Goal: Task Accomplishment & Management: Complete application form

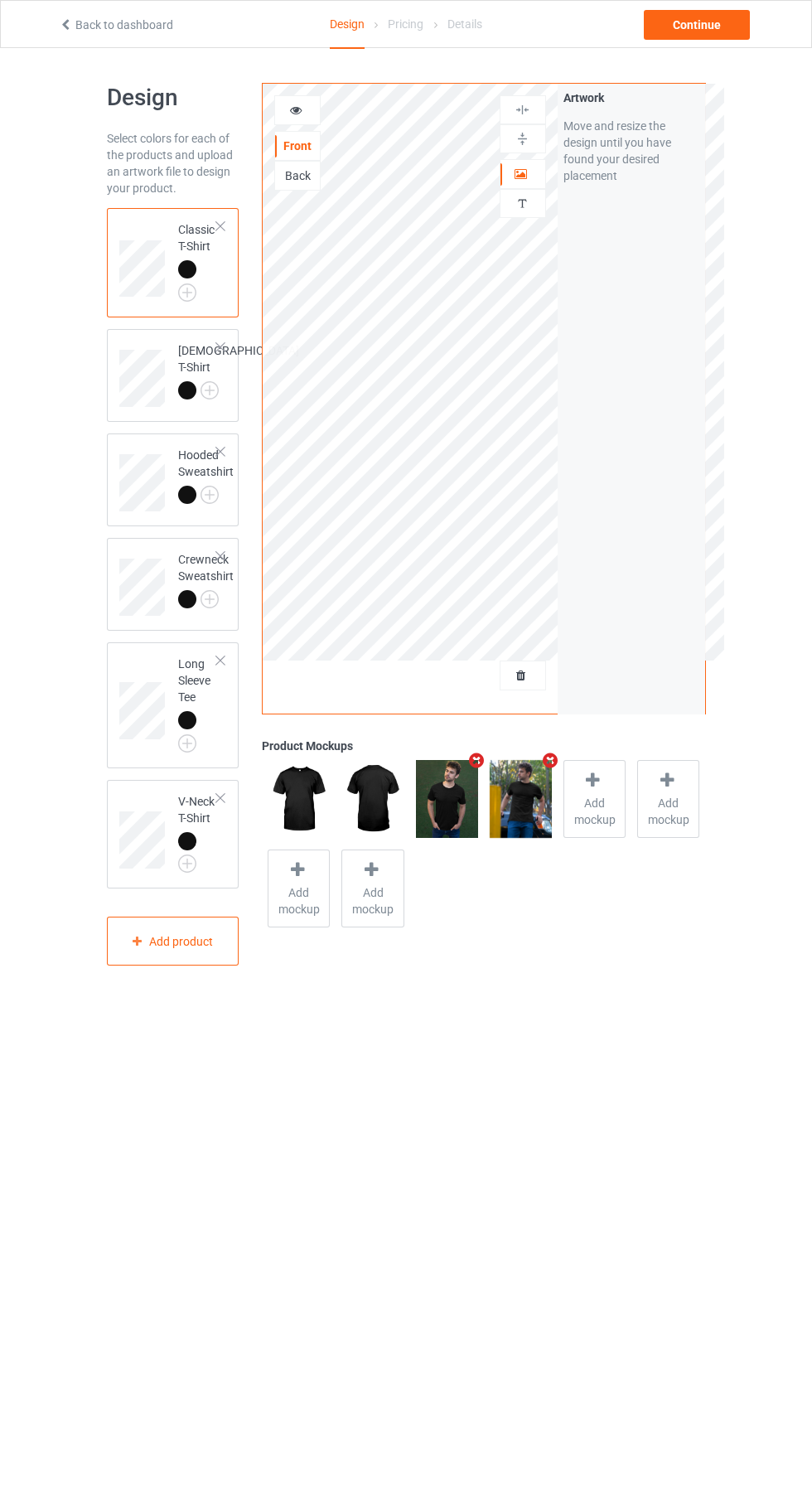
click at [0, 0] on img at bounding box center [0, 0] width 0 height 0
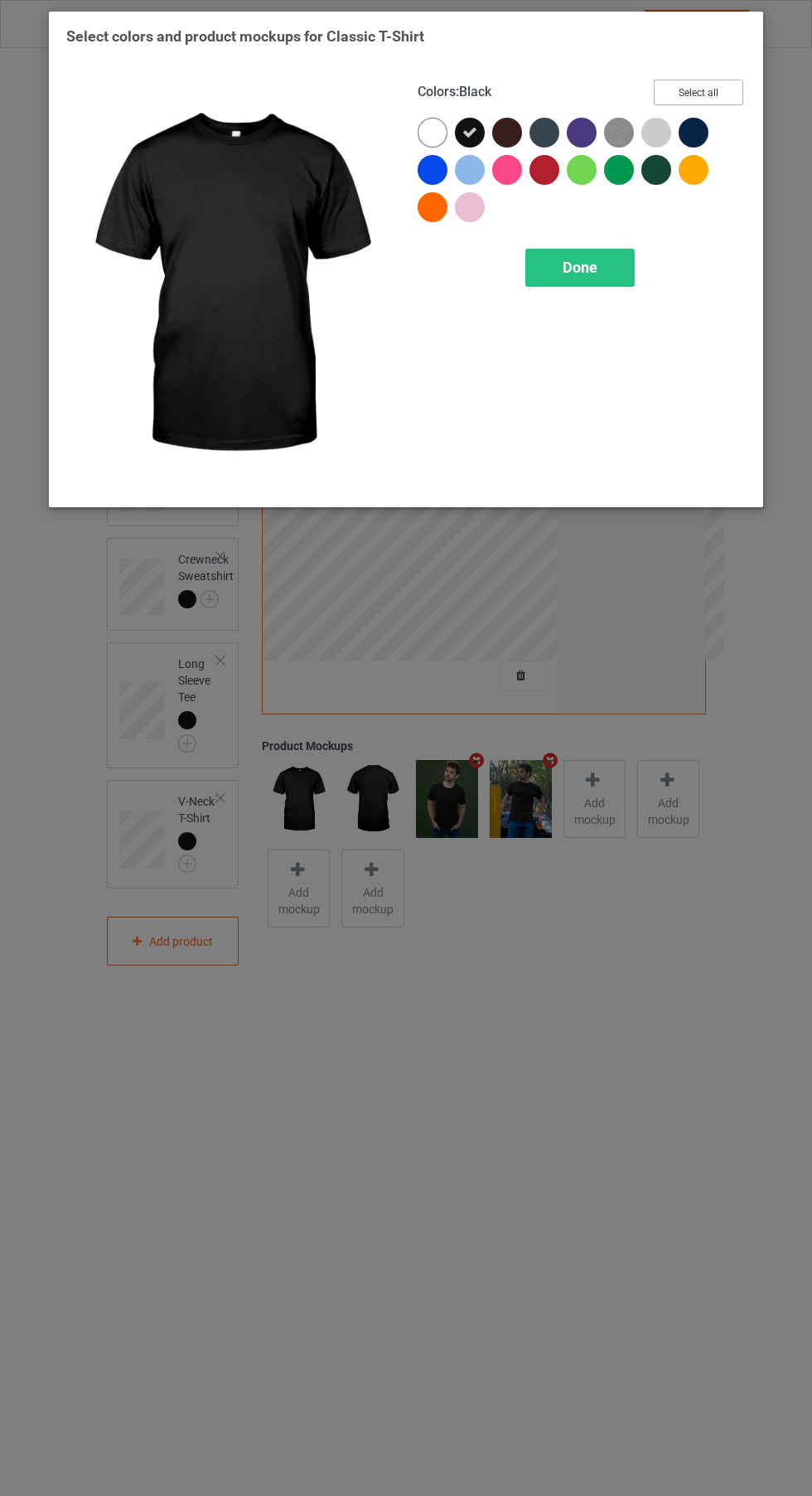
click at [720, 84] on button "Select all" at bounding box center [698, 93] width 90 height 26
click at [724, 88] on button "Reset to Default" at bounding box center [683, 93] width 120 height 26
click at [722, 90] on button "Select all" at bounding box center [698, 93] width 90 height 26
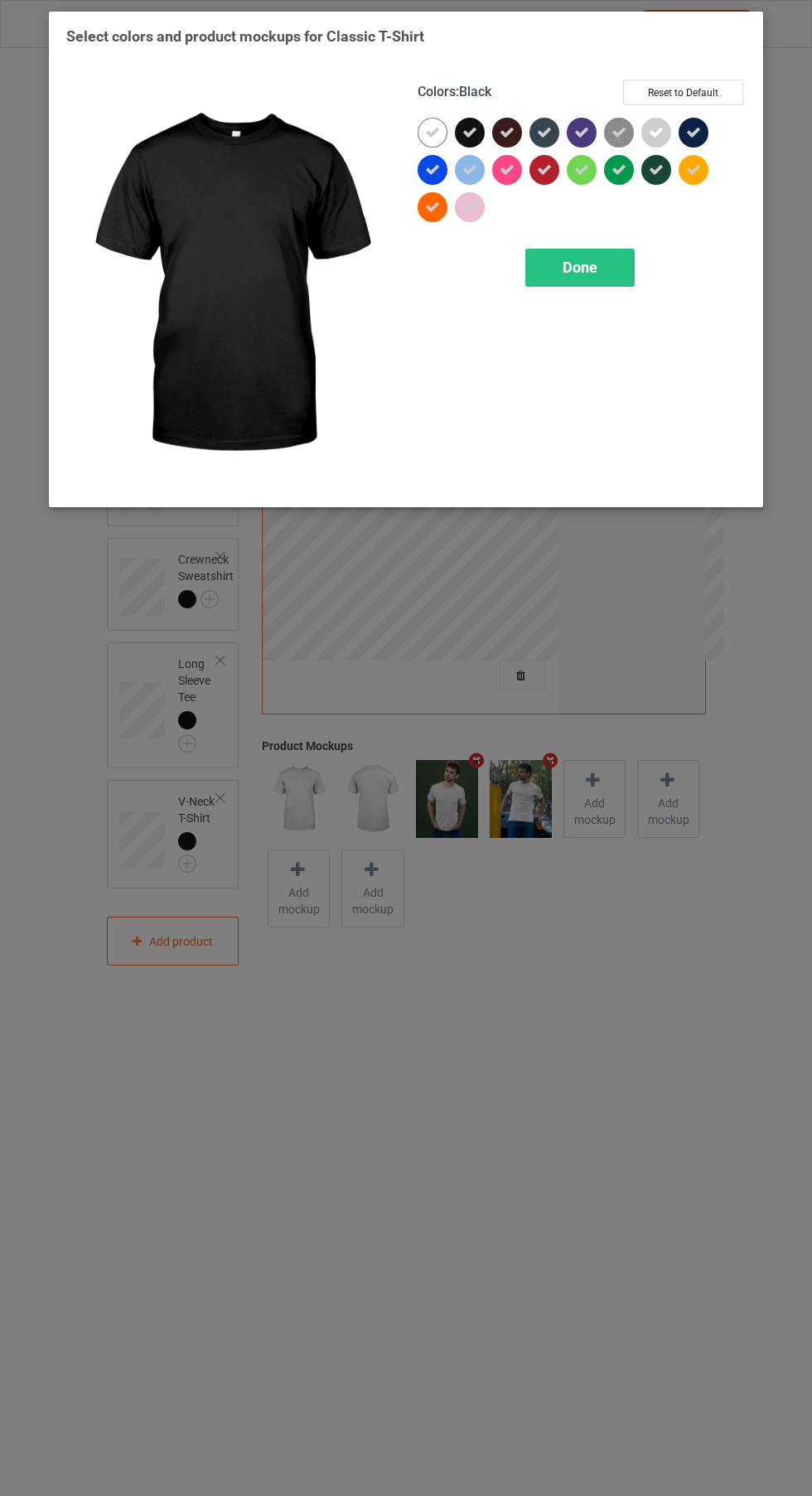
click at [477, 127] on icon at bounding box center [469, 132] width 15 height 15
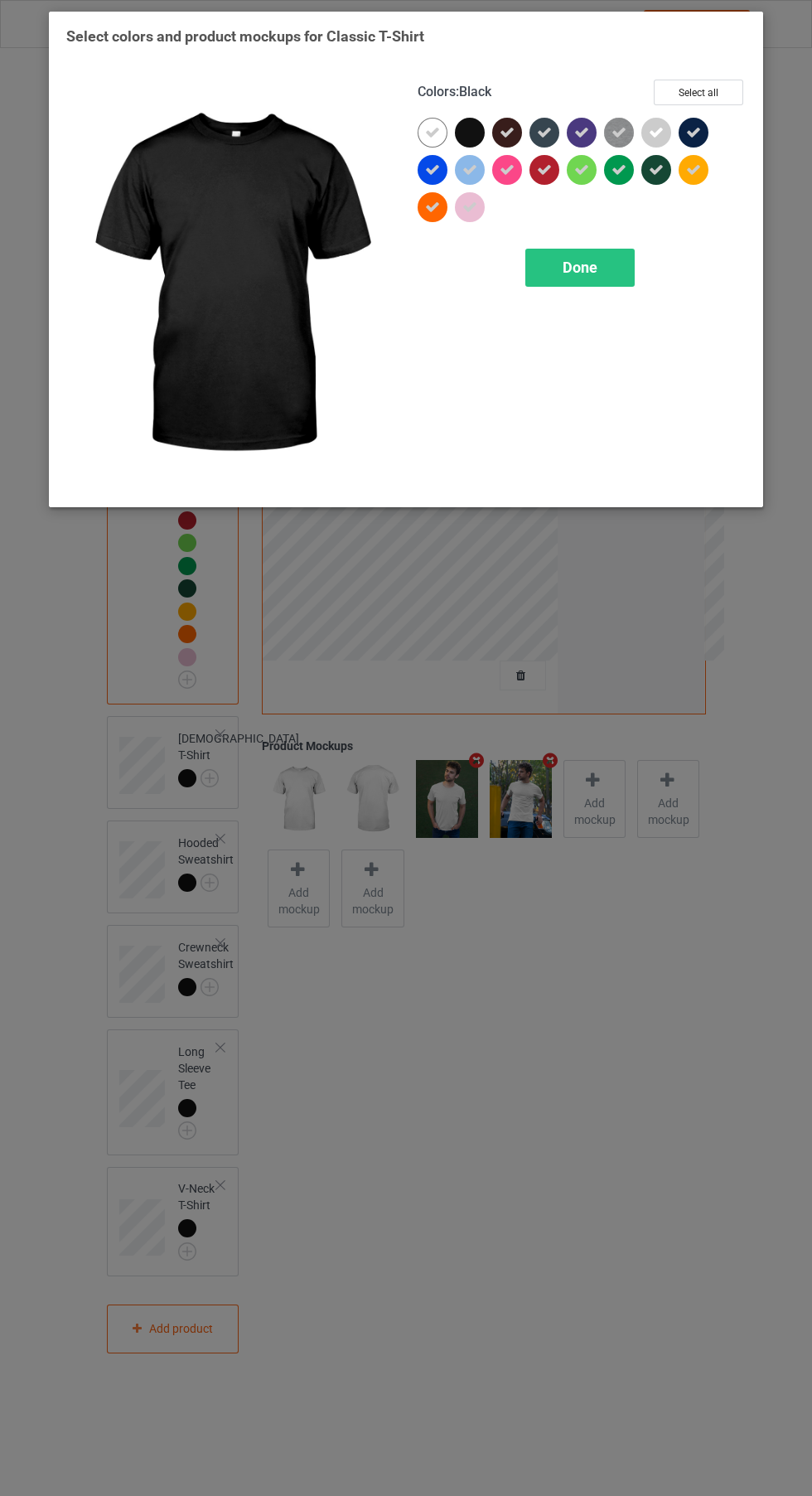
click at [588, 138] on icon at bounding box center [581, 132] width 15 height 15
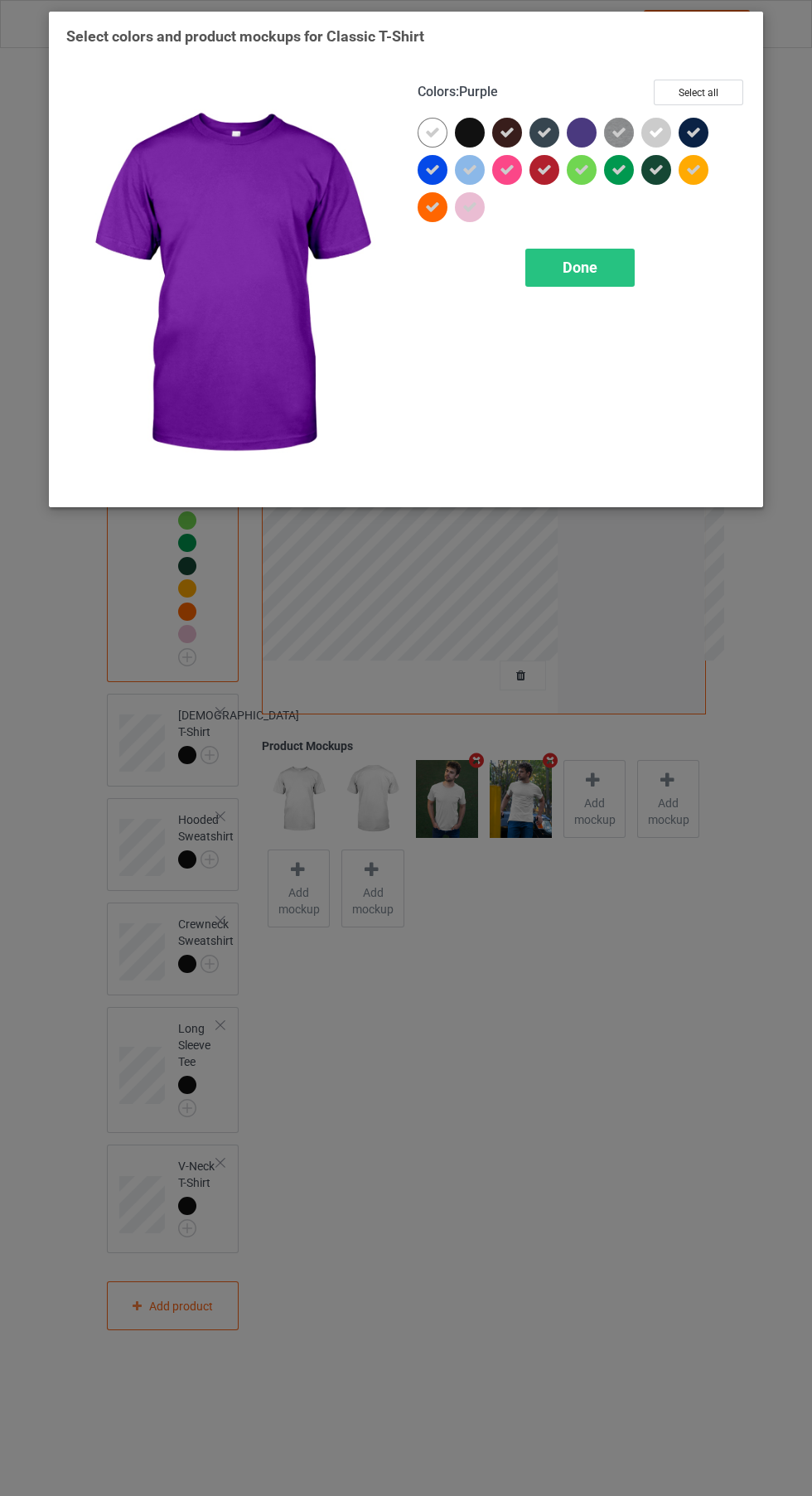
click at [544, 132] on icon at bounding box center [544, 132] width 15 height 15
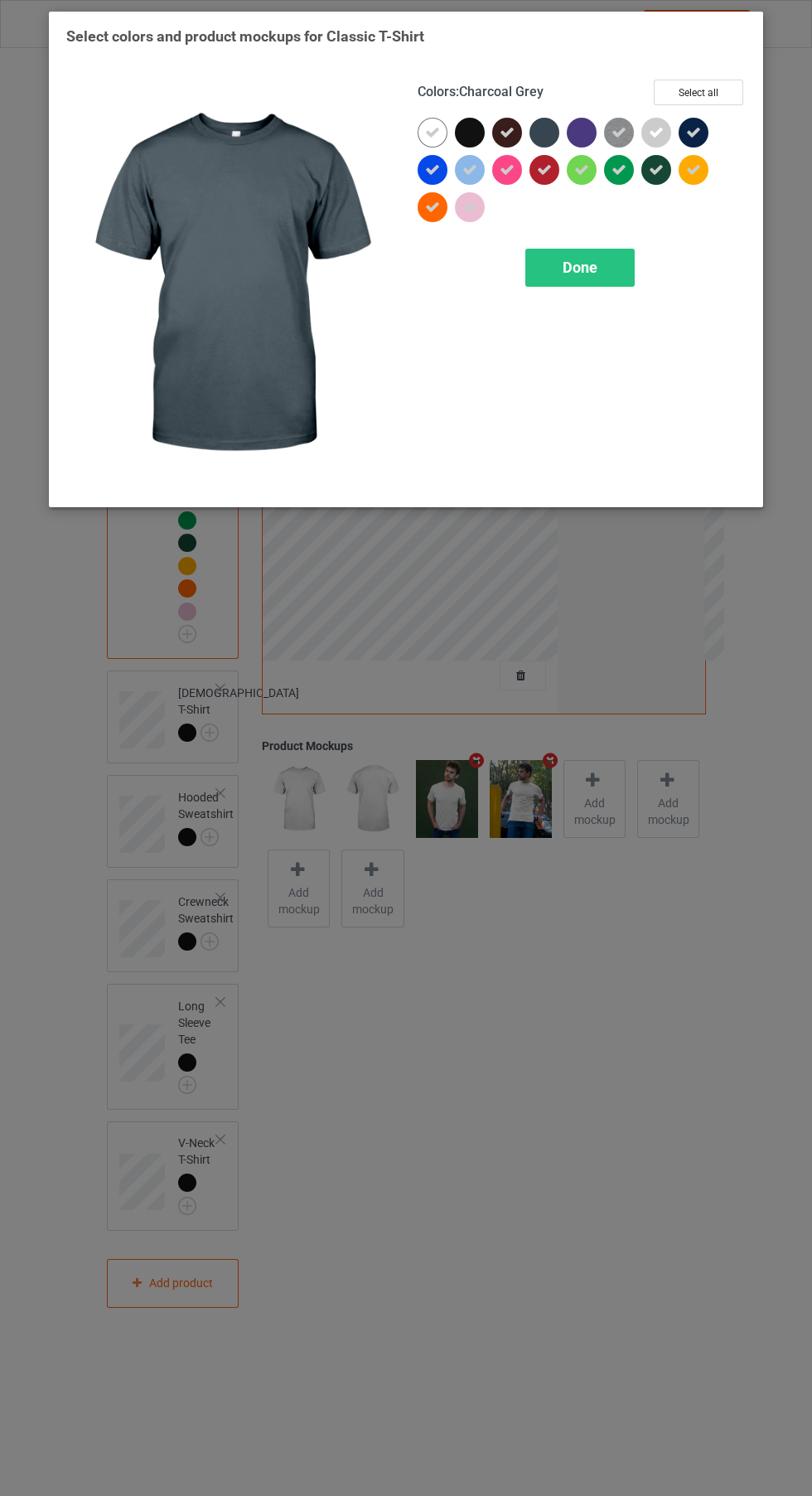
click at [506, 137] on icon at bounding box center [507, 132] width 15 height 15
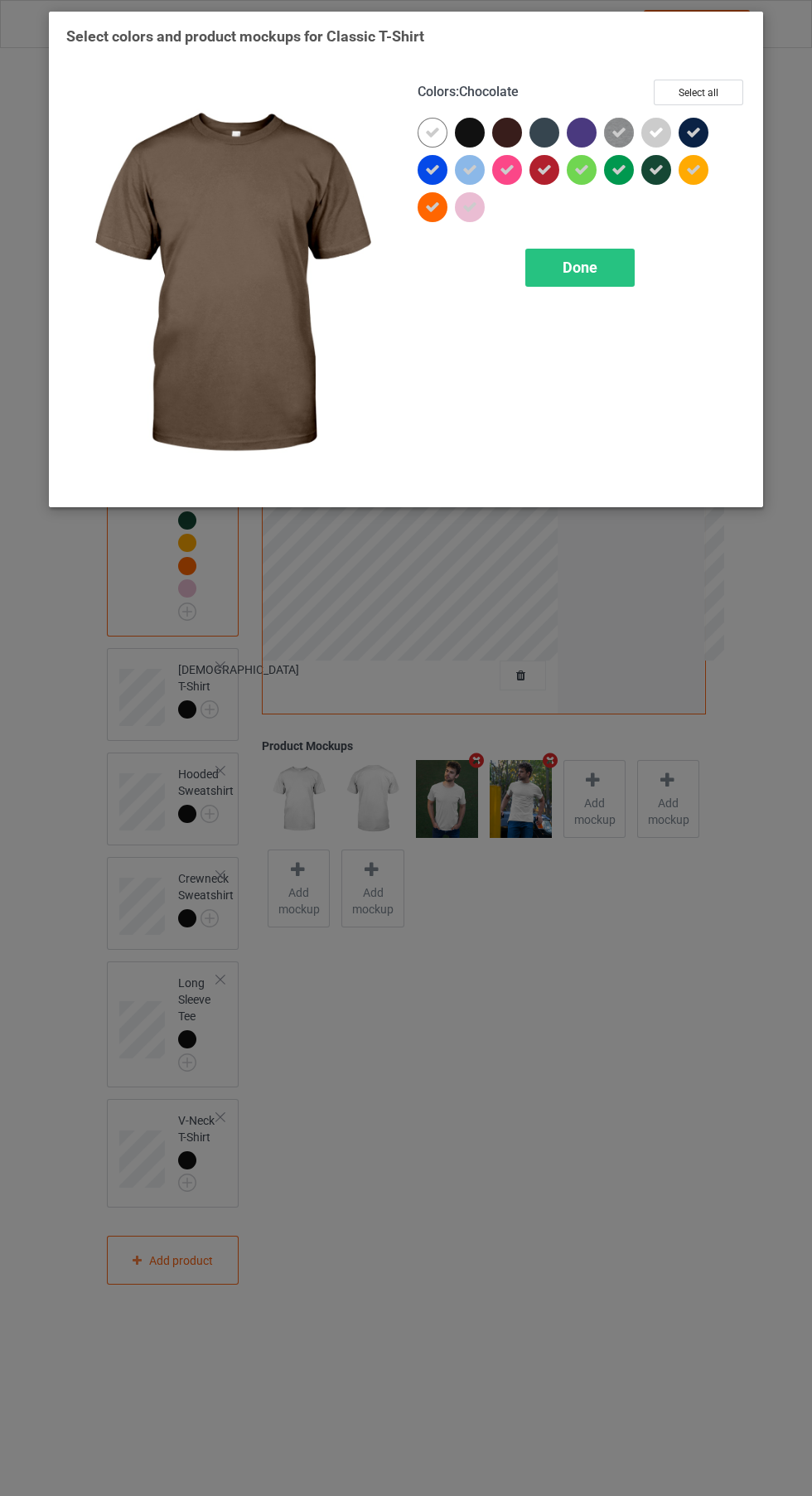
click at [619, 150] on div at bounding box center [622, 136] width 37 height 37
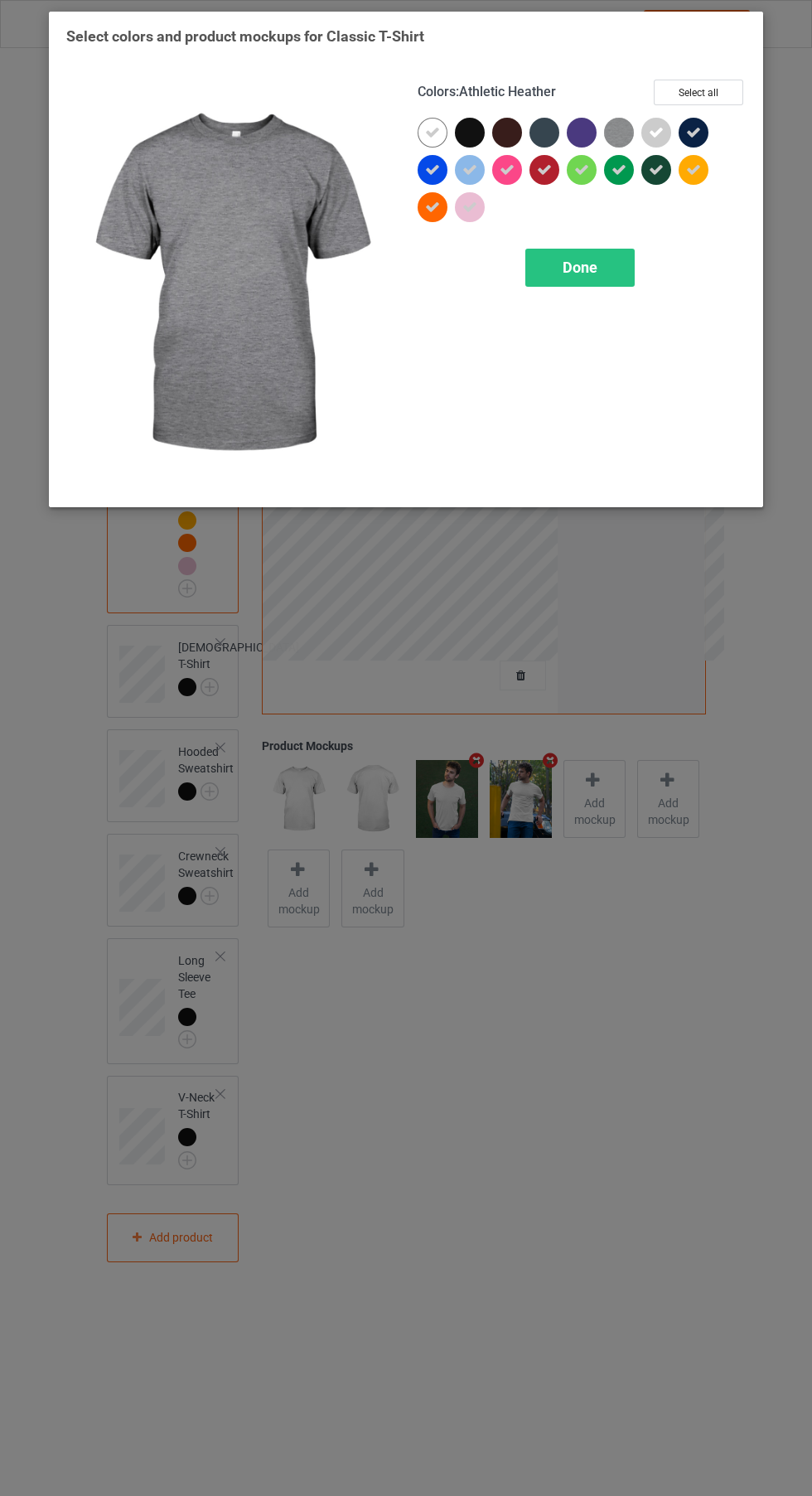
click at [693, 132] on icon at bounding box center [693, 132] width 15 height 15
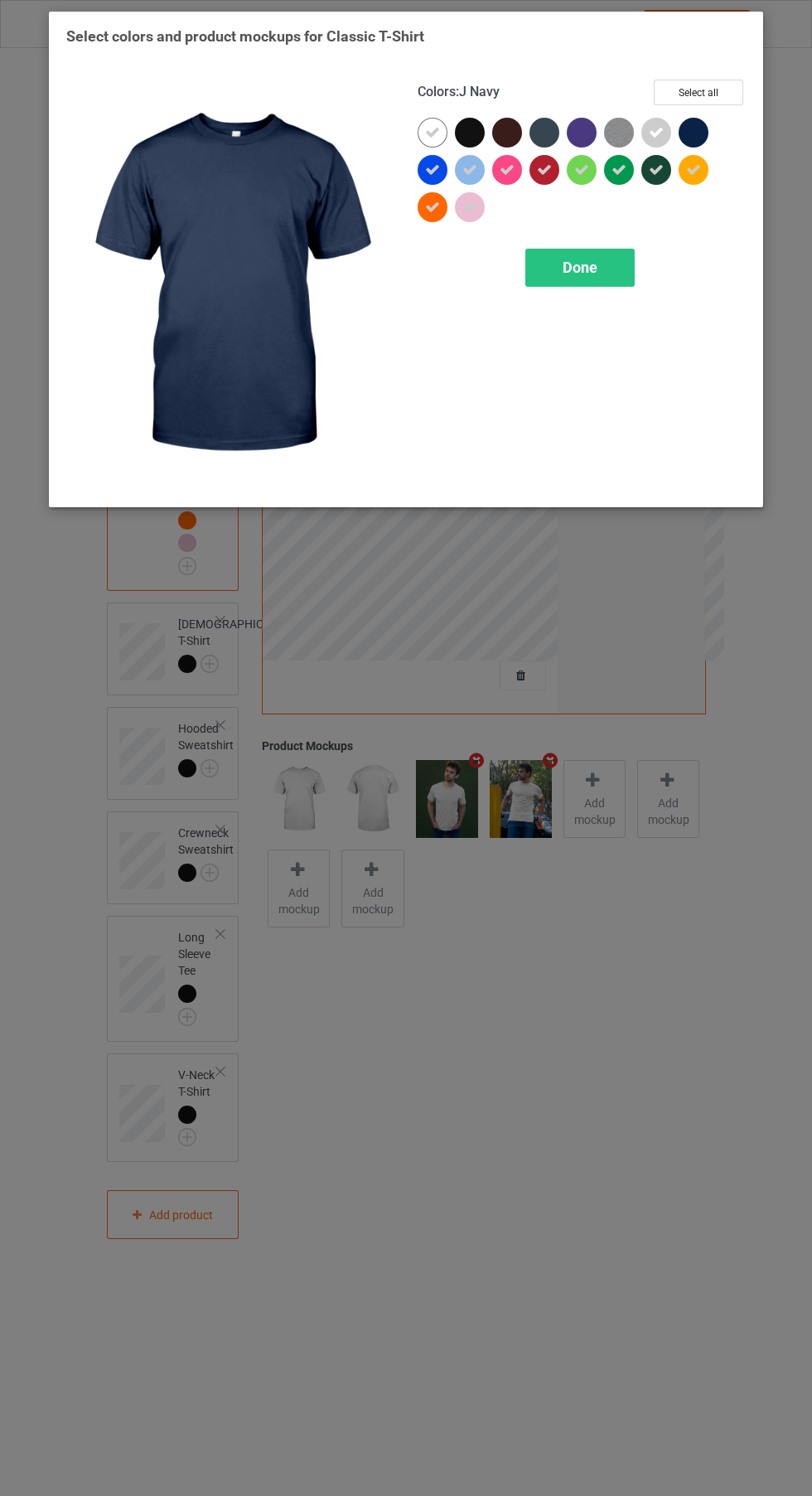
click at [656, 170] on icon at bounding box center [656, 170] width 15 height 15
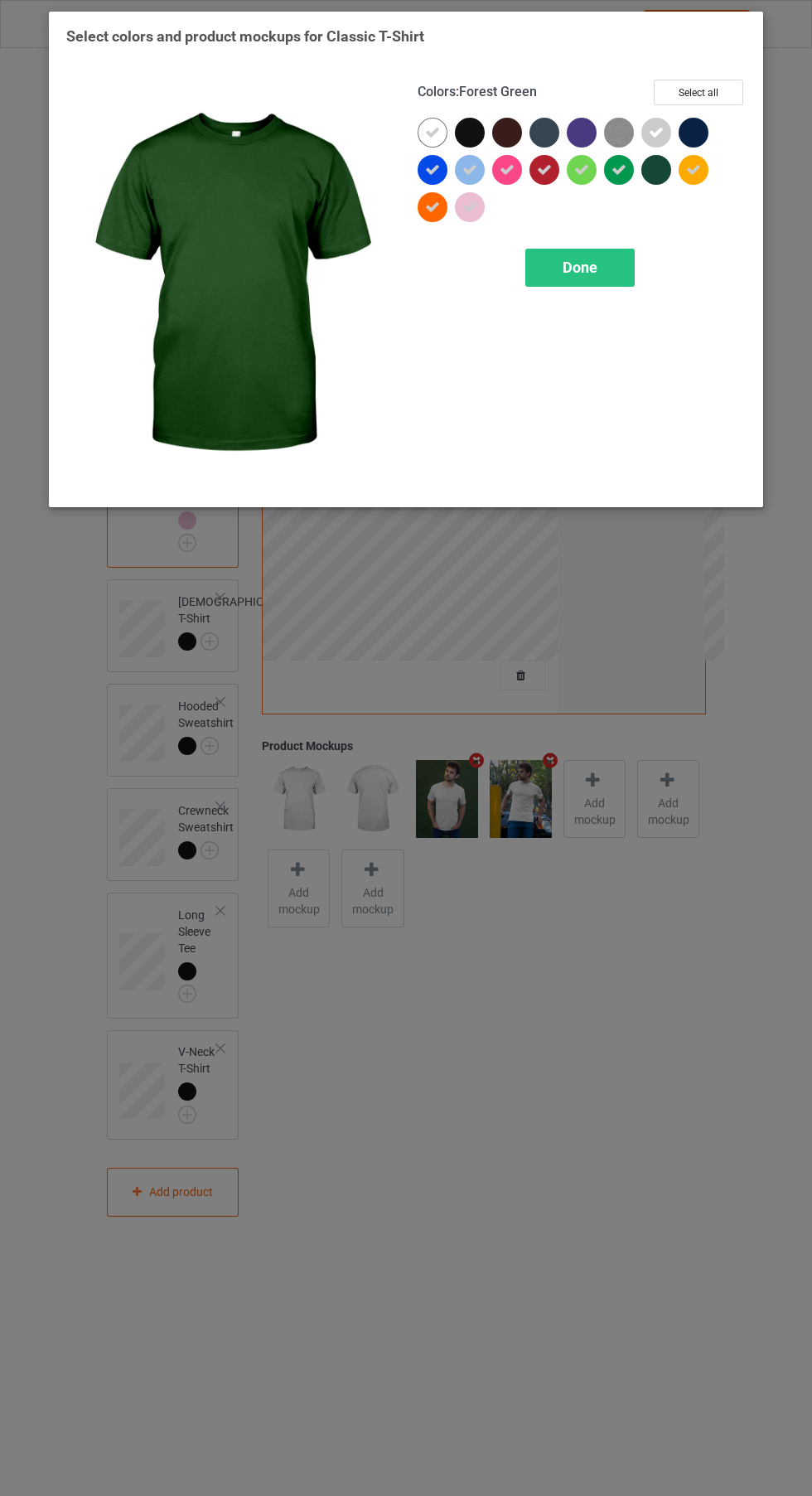
click at [711, 186] on div at bounding box center [697, 173] width 37 height 37
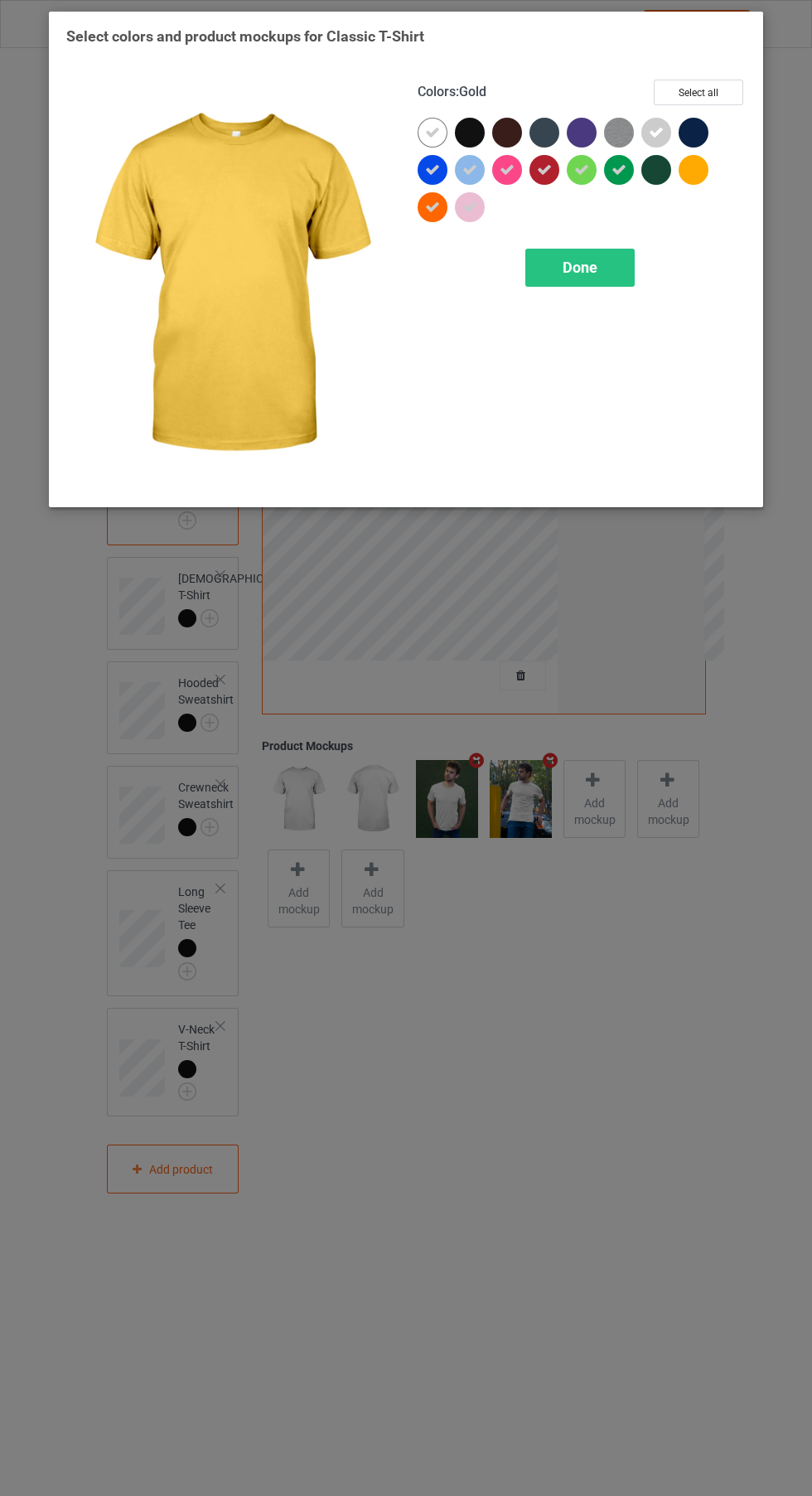
click at [619, 170] on icon at bounding box center [618, 170] width 15 height 15
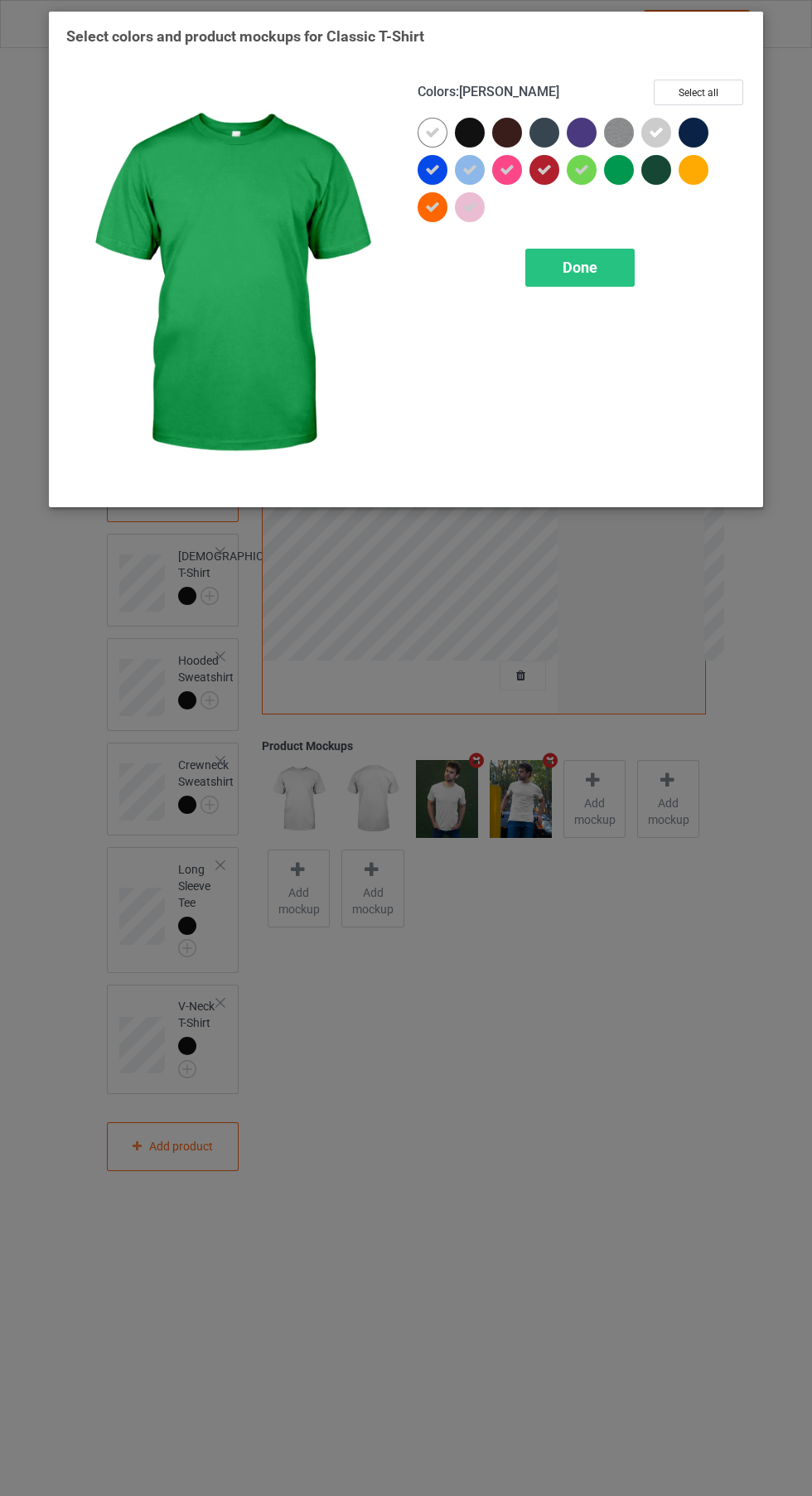
click at [581, 170] on icon at bounding box center [581, 170] width 15 height 15
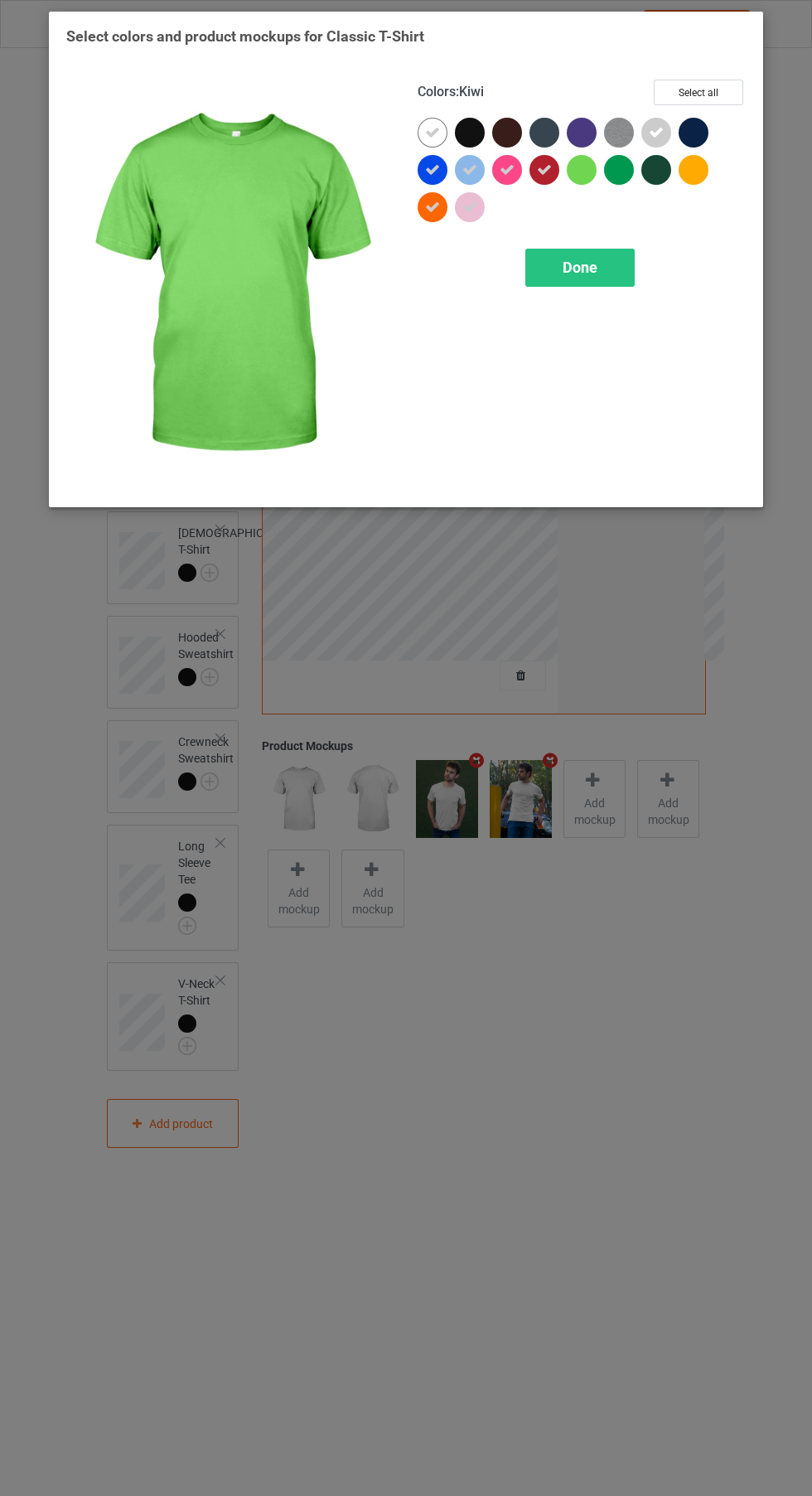
click at [544, 170] on icon at bounding box center [544, 170] width 15 height 15
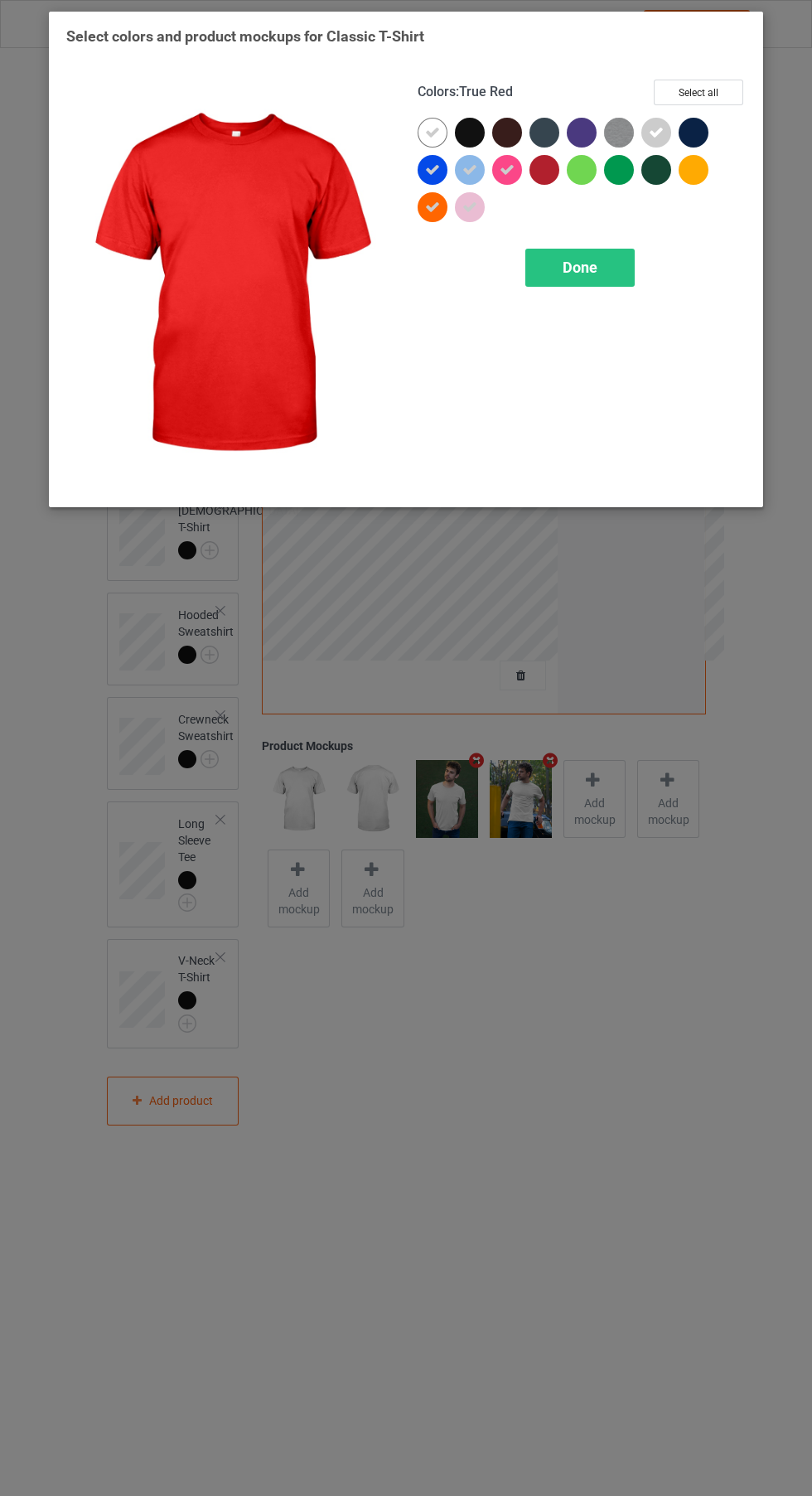
click at [507, 170] on icon at bounding box center [507, 170] width 15 height 15
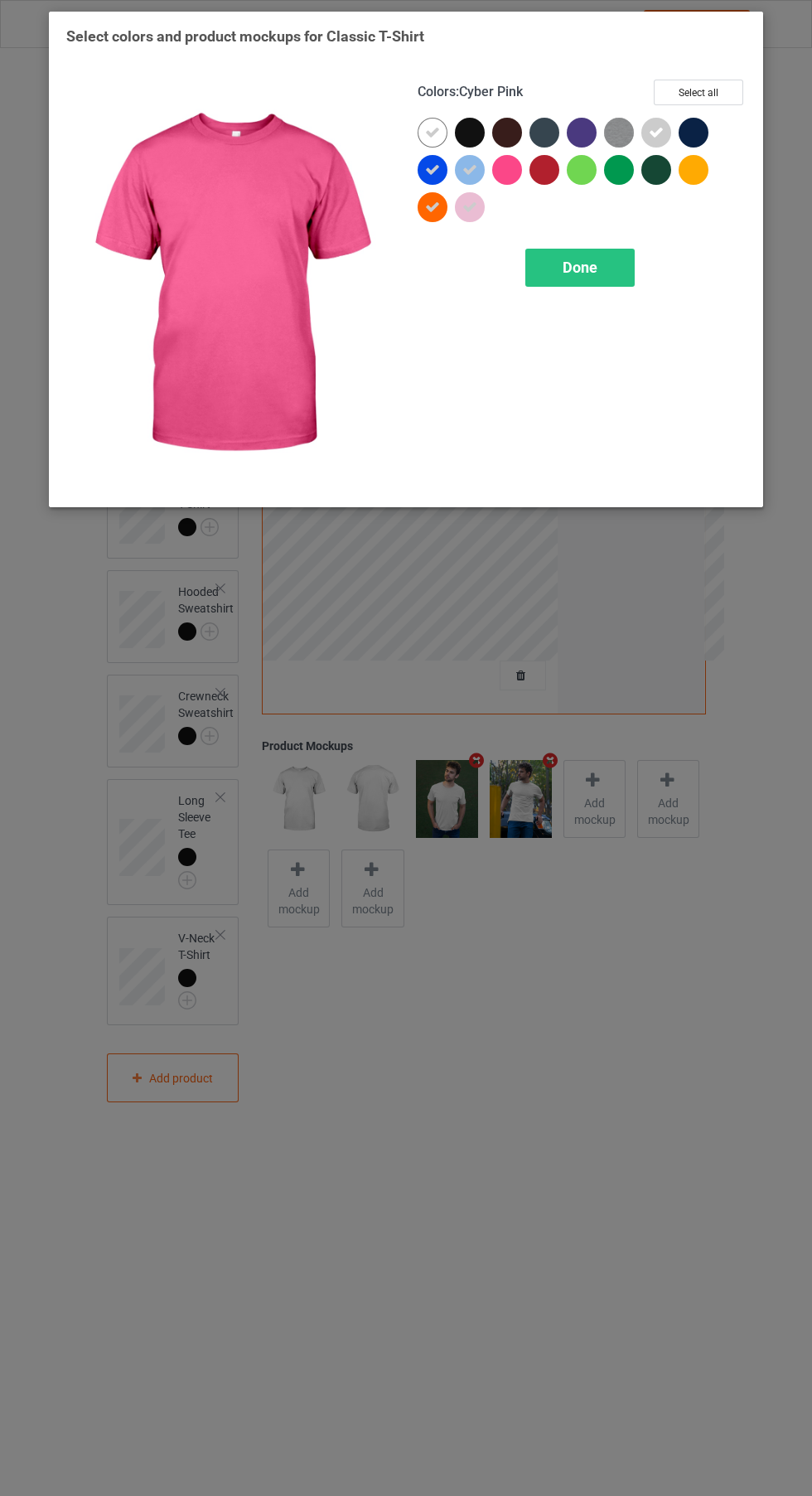
click at [433, 170] on icon at bounding box center [432, 170] width 15 height 15
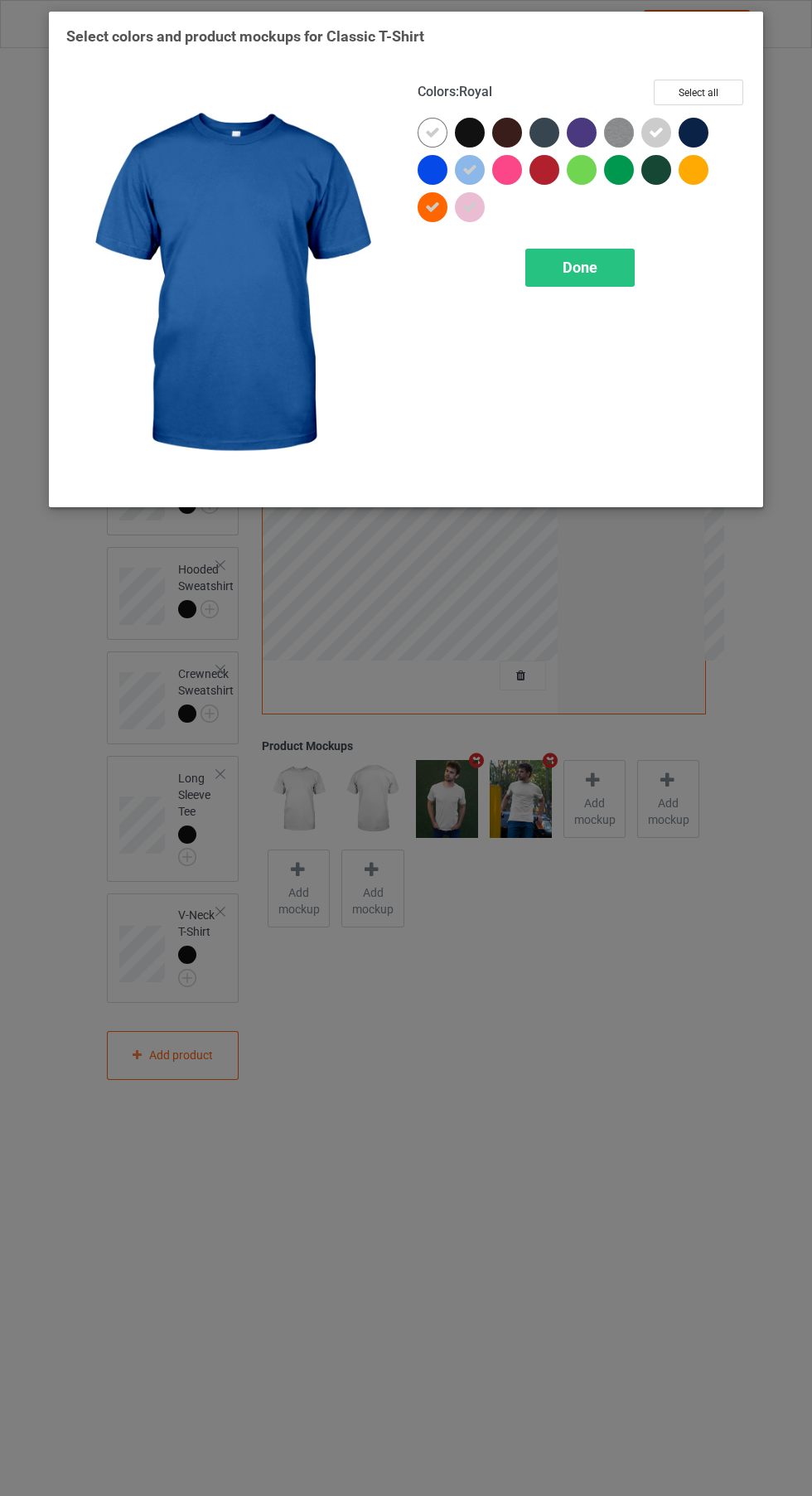
click at [435, 213] on icon at bounding box center [432, 207] width 15 height 15
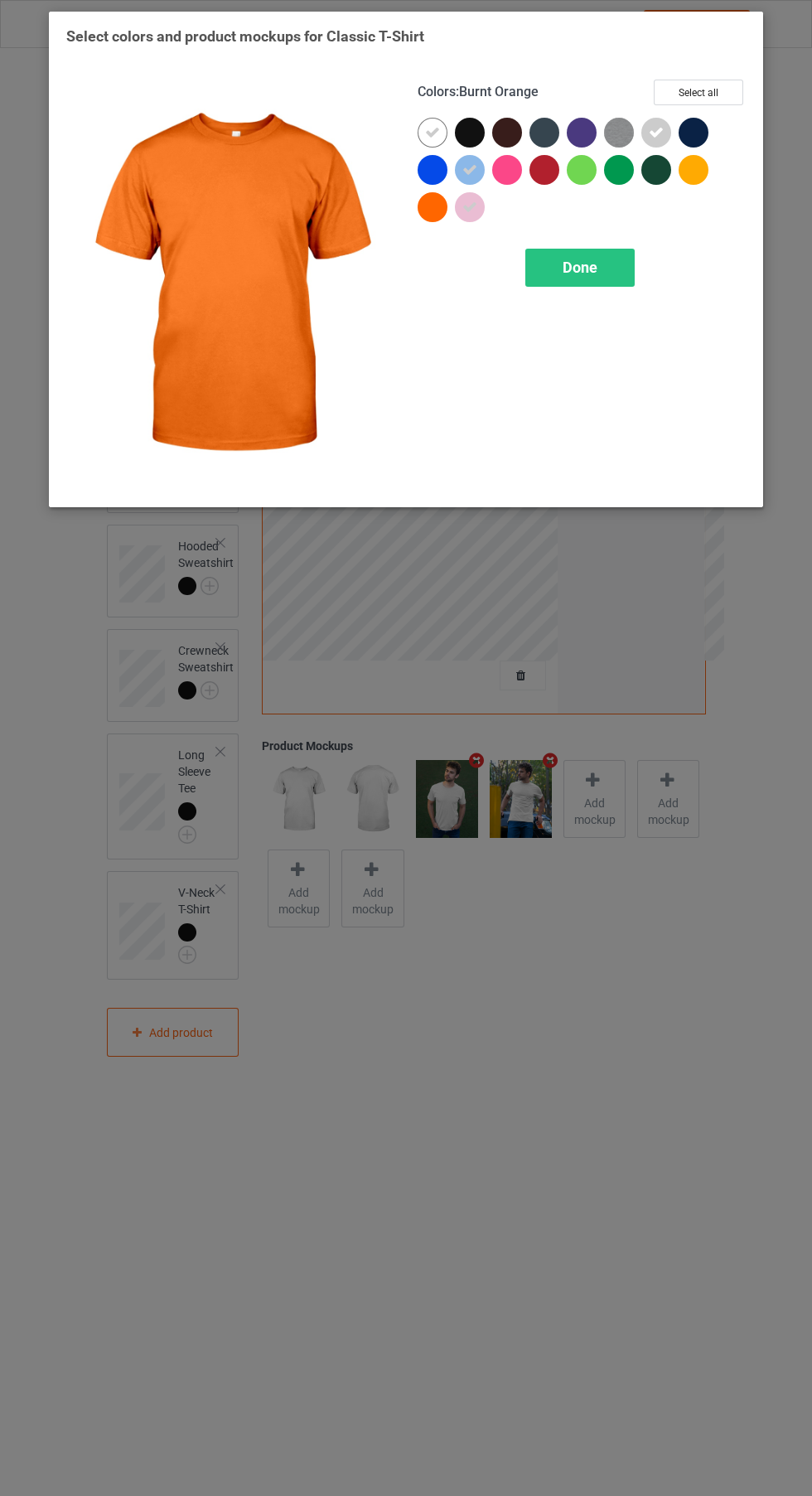
click at [624, 128] on img at bounding box center [618, 132] width 30 height 30
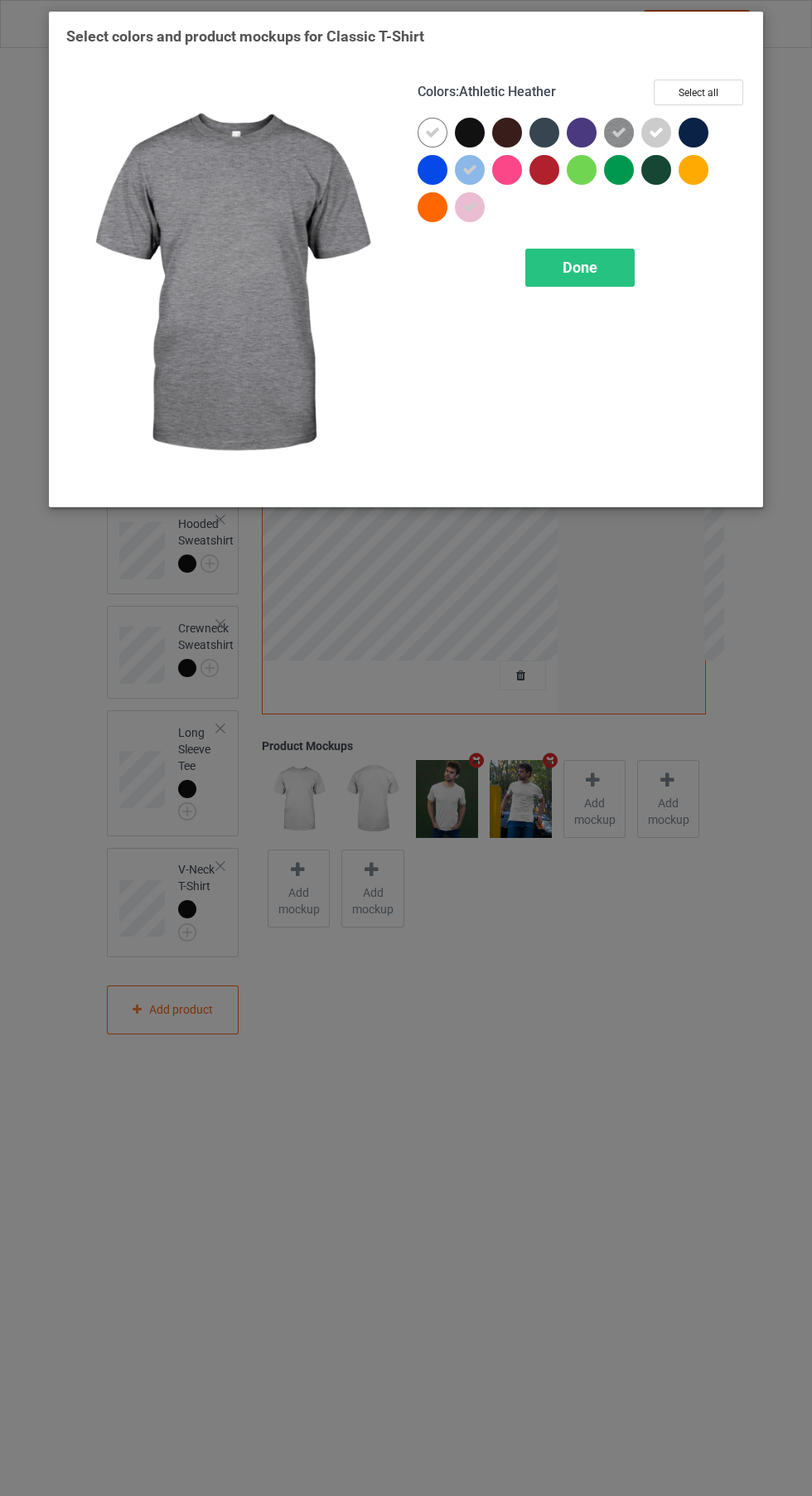
click at [594, 281] on div "Done" at bounding box center [580, 267] width 109 height 38
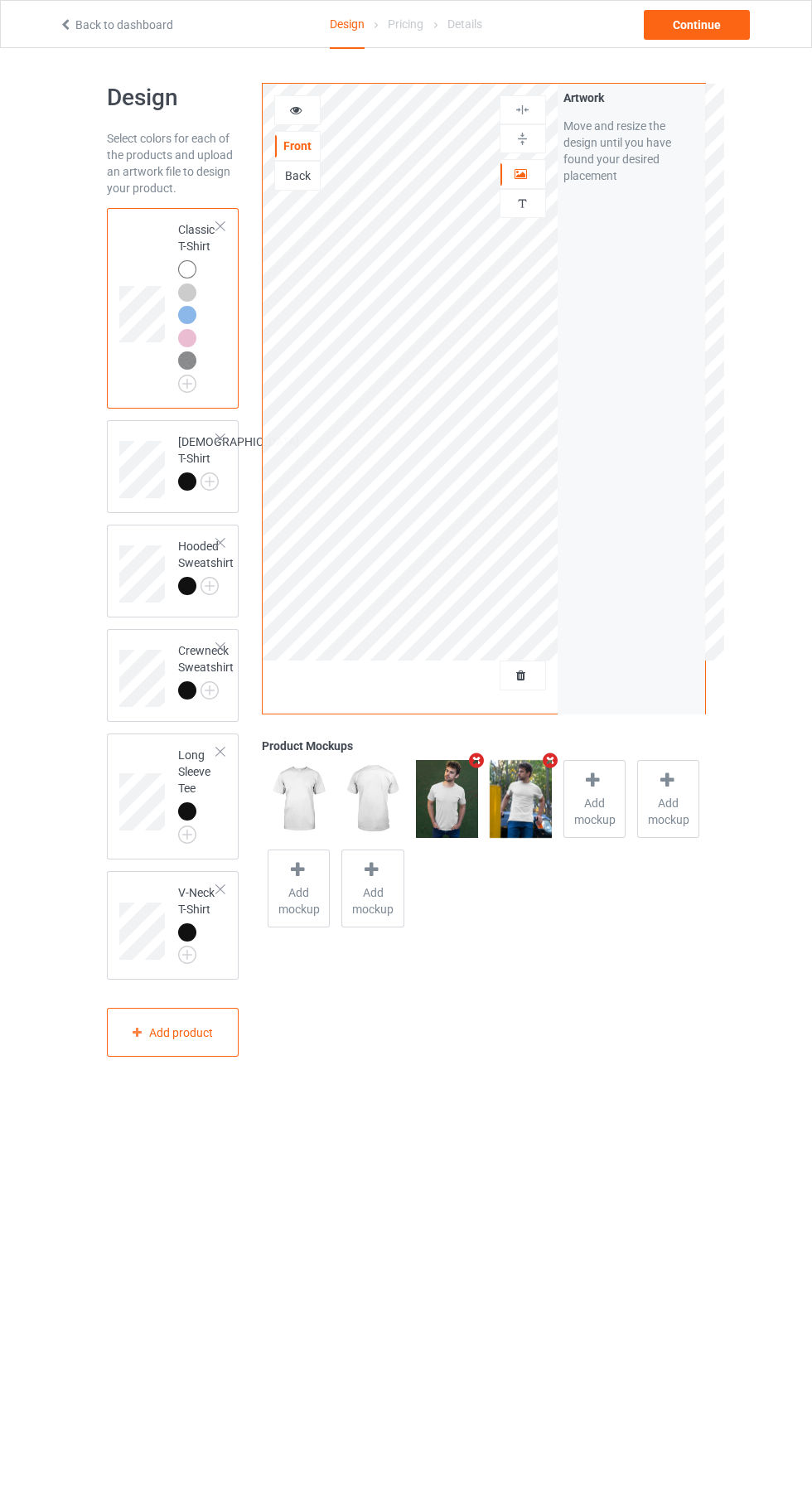
click at [0, 0] on img at bounding box center [0, 0] width 0 height 0
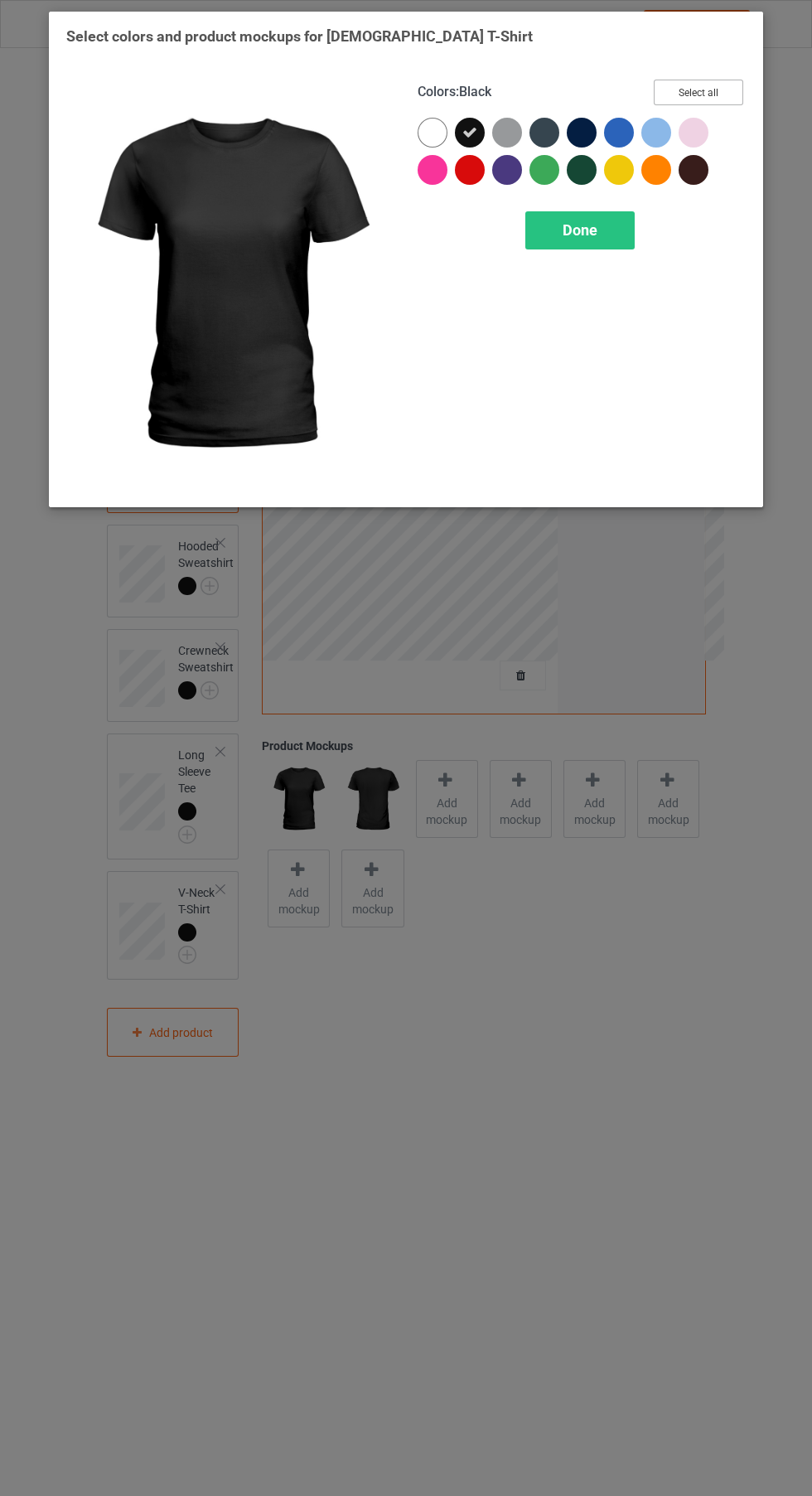
click at [706, 83] on button "Select all" at bounding box center [698, 93] width 90 height 26
click at [738, 82] on button "Reset to Default" at bounding box center [683, 93] width 120 height 26
click at [513, 141] on div at bounding box center [507, 132] width 30 height 30
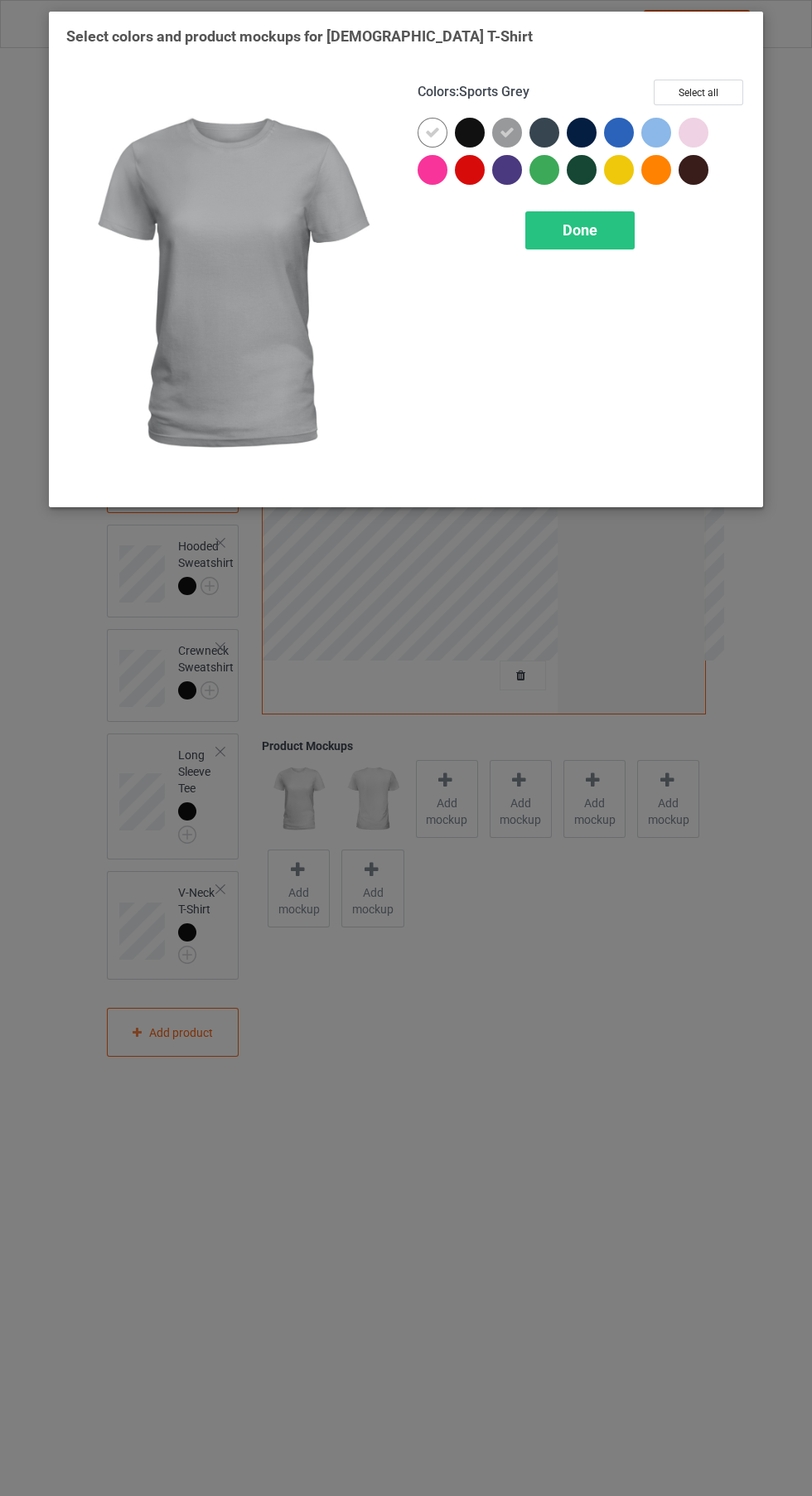
click at [673, 130] on div at bounding box center [660, 136] width 37 height 37
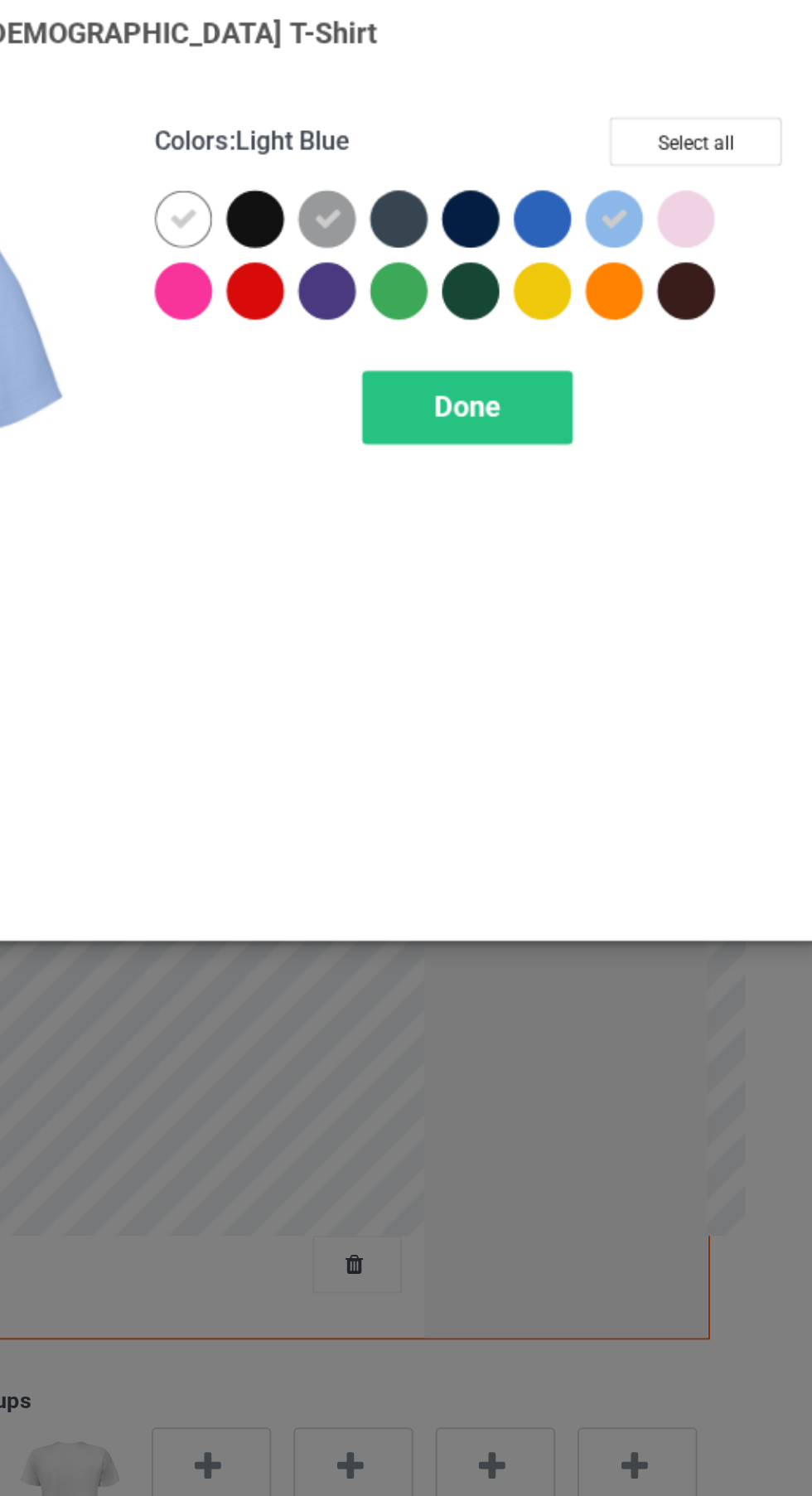
click at [705, 141] on div at bounding box center [693, 132] width 30 height 30
click at [548, 144] on div at bounding box center [544, 132] width 30 height 30
click at [615, 233] on div "Done" at bounding box center [580, 230] width 109 height 38
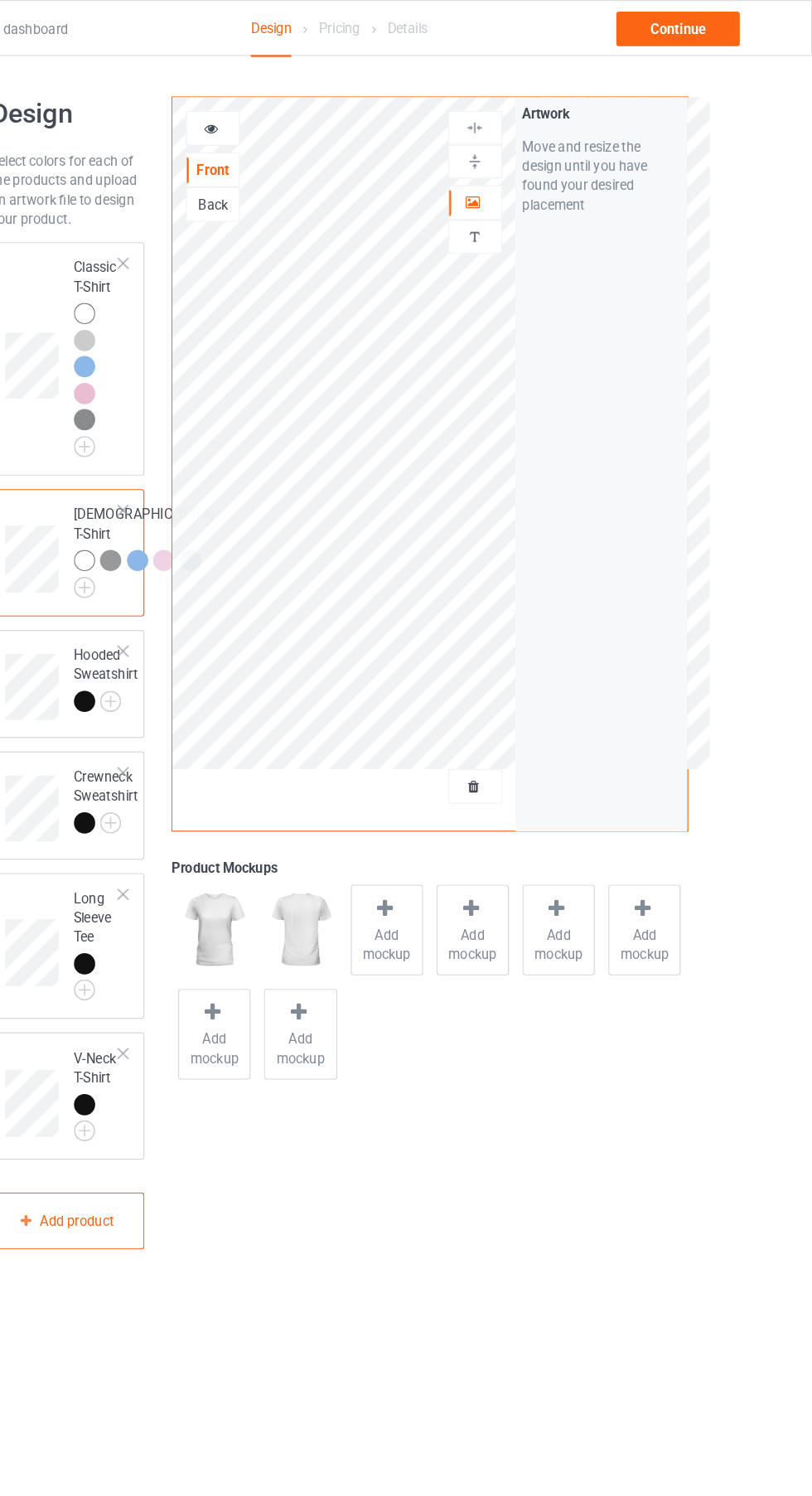
click at [521, 675] on icon at bounding box center [521, 673] width 14 height 12
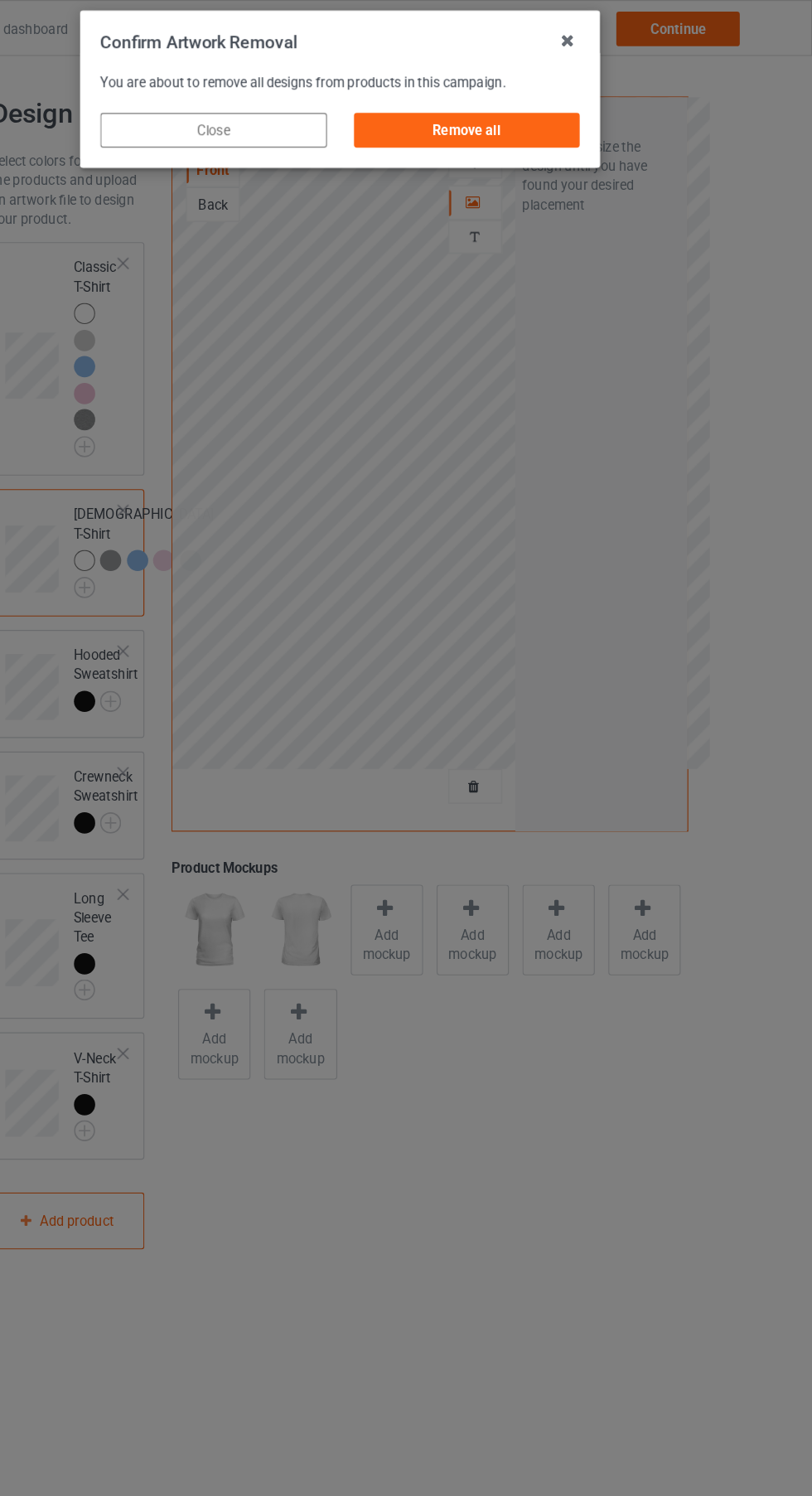
click at [567, 110] on div "Remove all" at bounding box center [515, 112] width 194 height 30
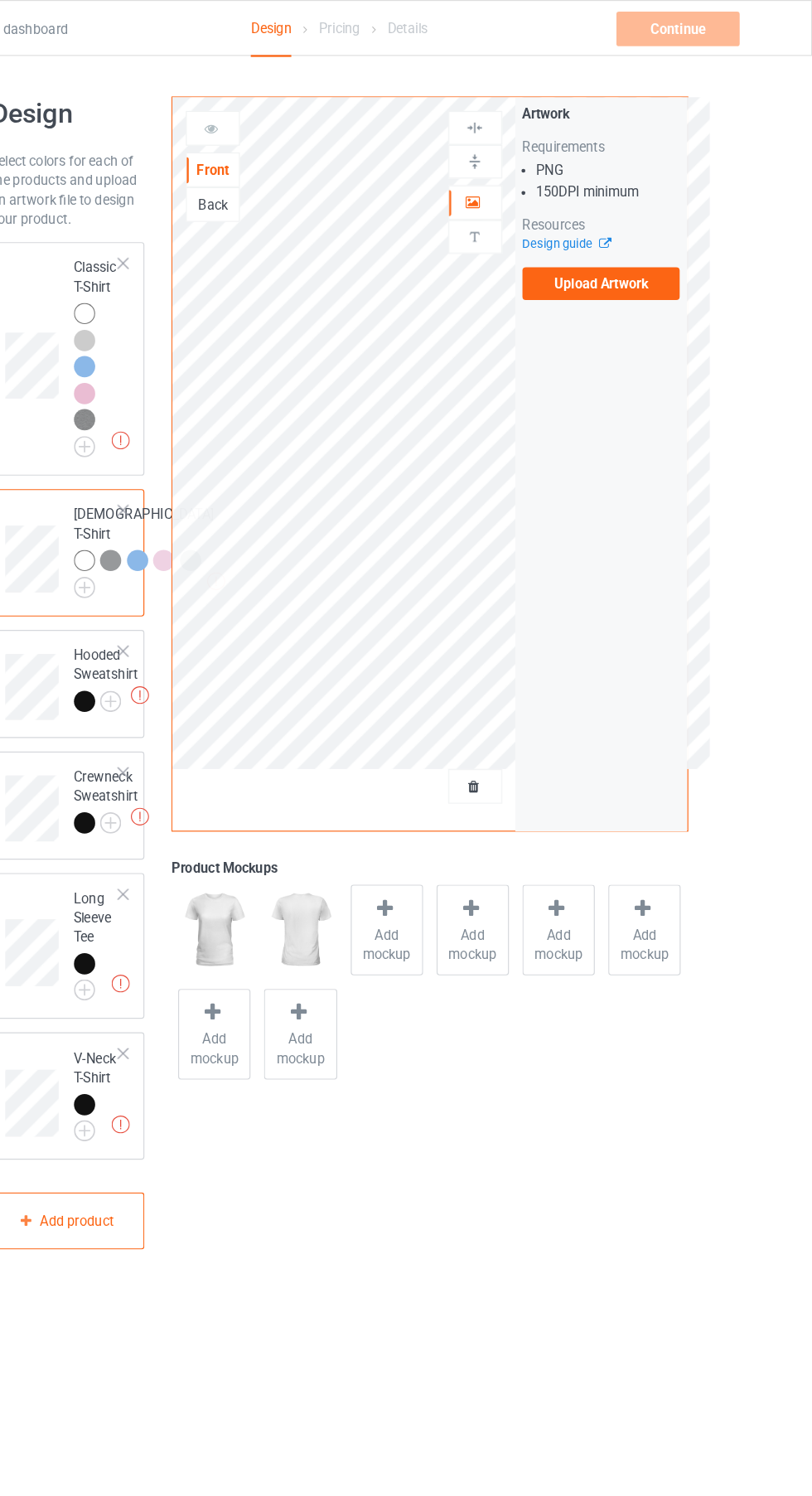
click at [0, 0] on img at bounding box center [0, 0] width 0 height 0
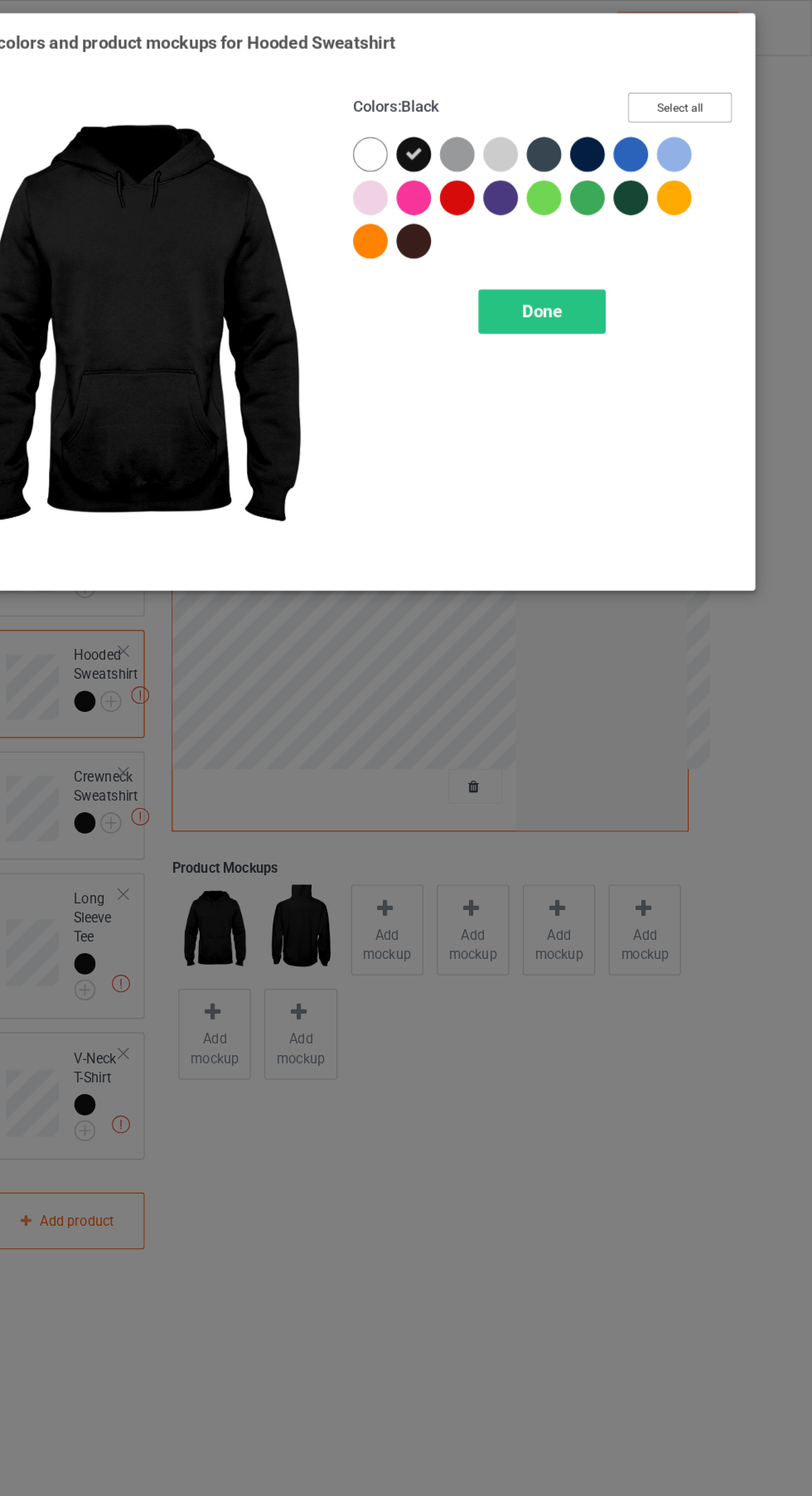
click at [726, 82] on button "Select all" at bounding box center [698, 93] width 90 height 26
click at [728, 97] on button "Reset to Default" at bounding box center [683, 93] width 120 height 26
click at [513, 134] on div at bounding box center [507, 132] width 30 height 30
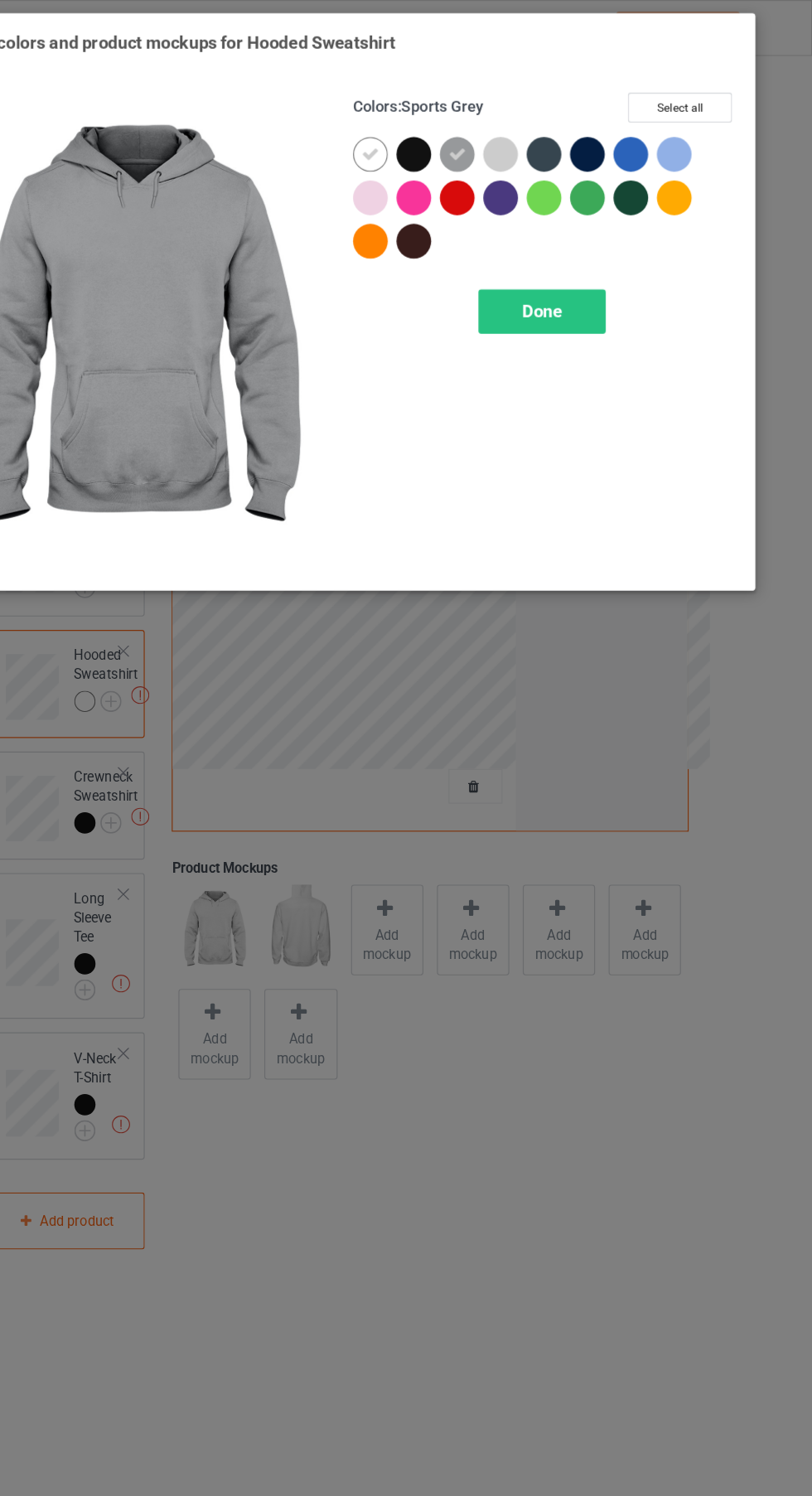
click at [556, 132] on div at bounding box center [544, 132] width 30 height 30
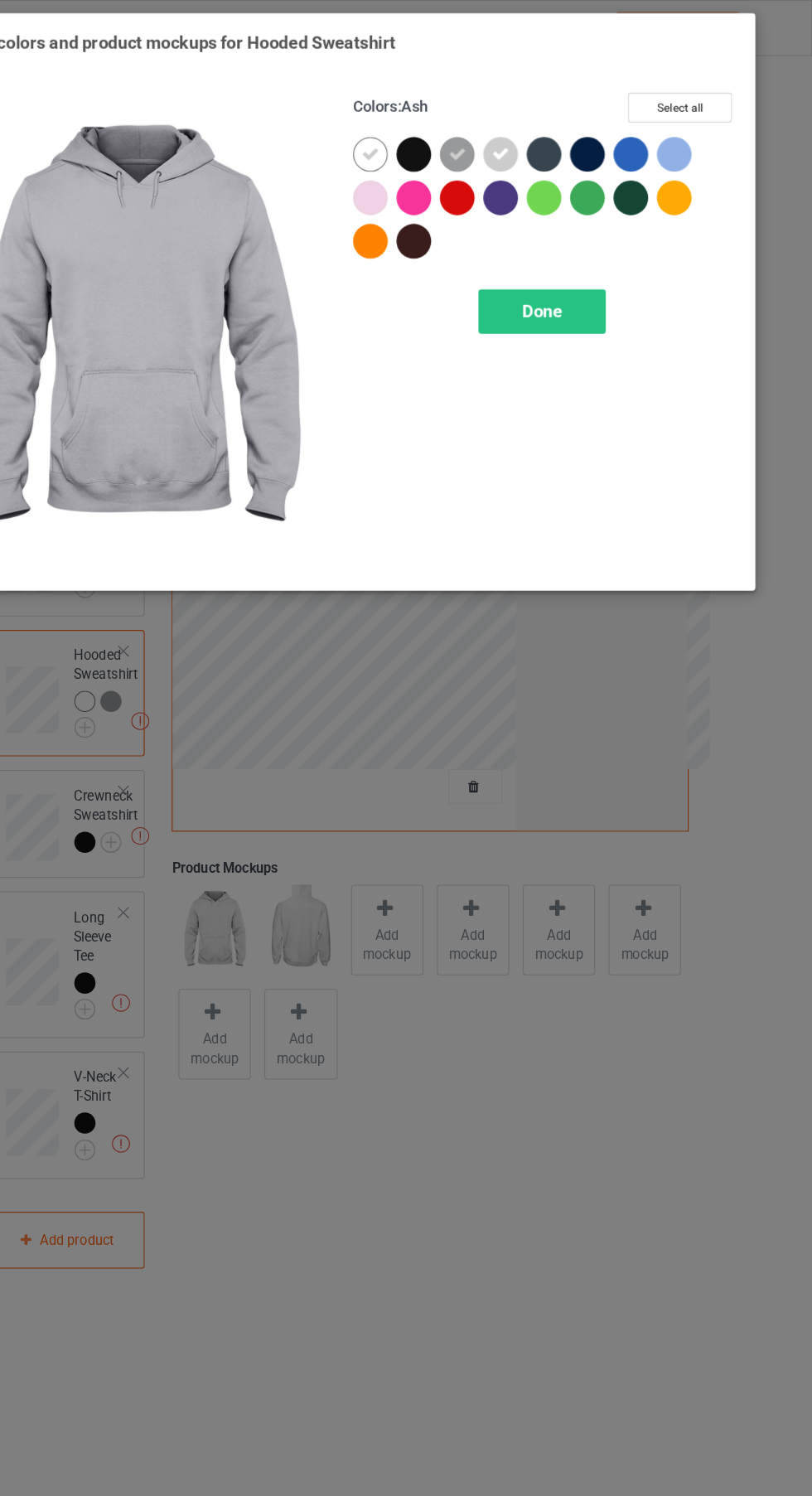
click at [700, 145] on div at bounding box center [693, 132] width 30 height 30
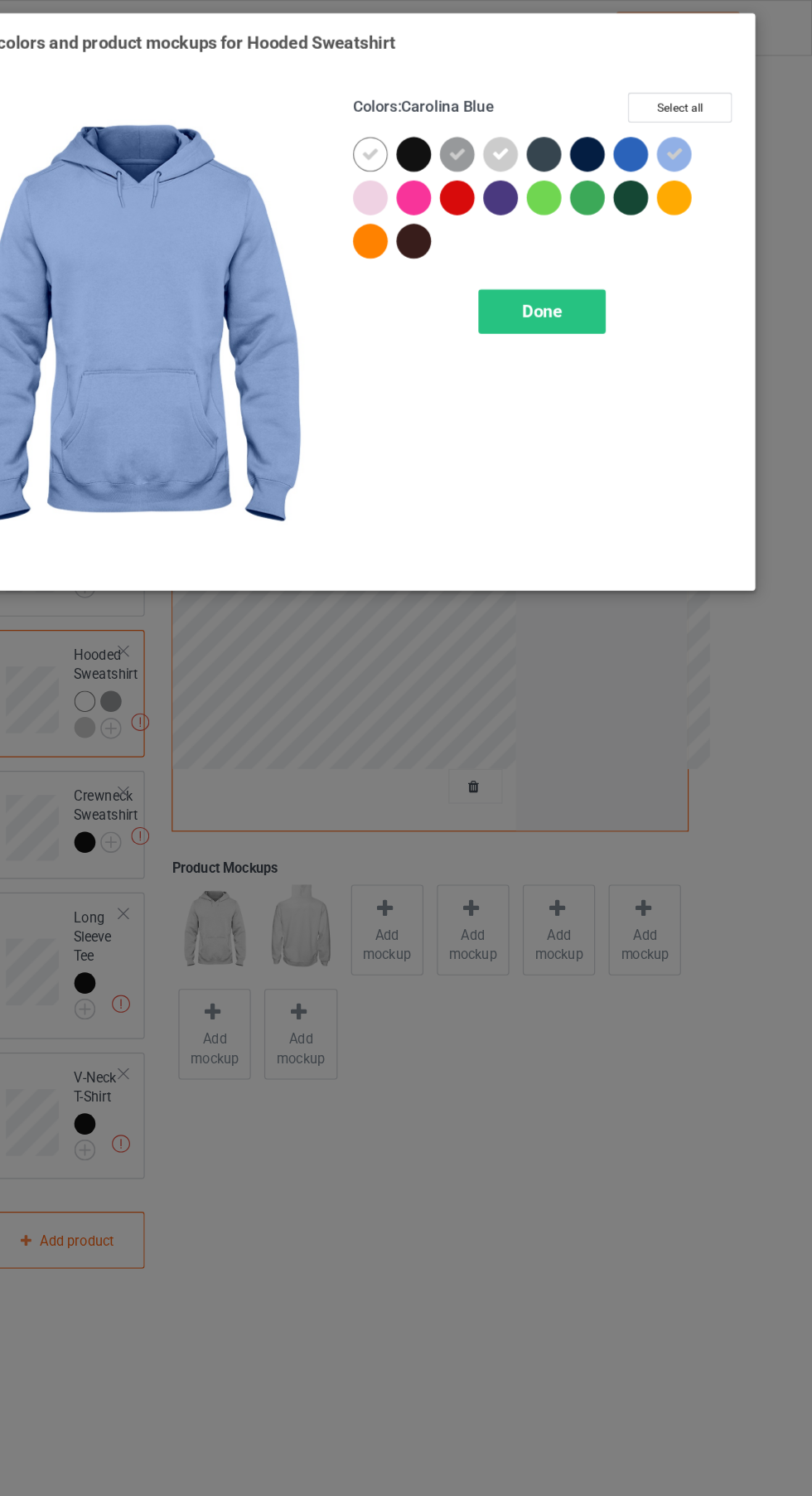
click at [445, 177] on div at bounding box center [436, 173] width 37 height 37
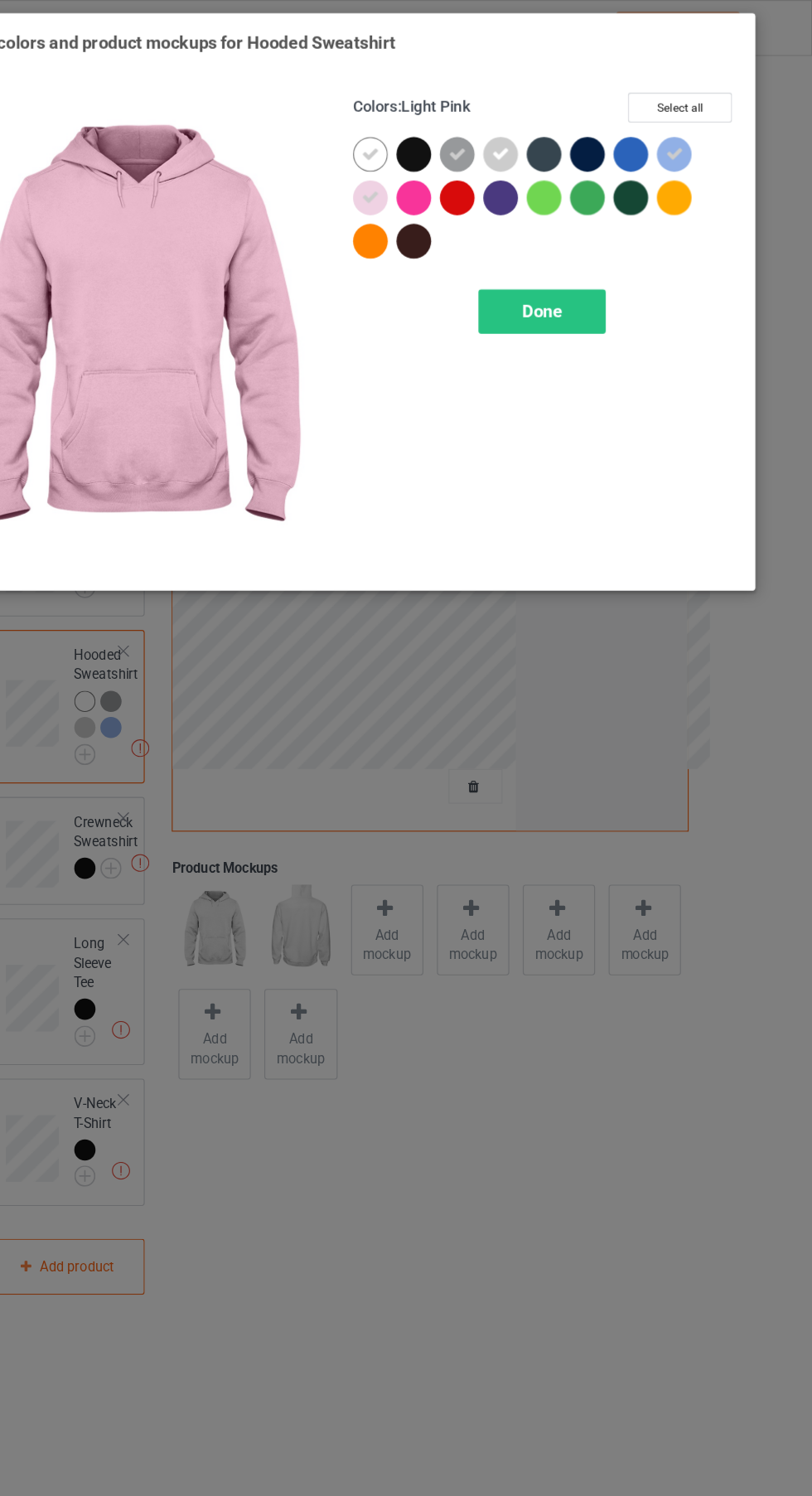
click at [658, 135] on div at bounding box center [656, 132] width 30 height 30
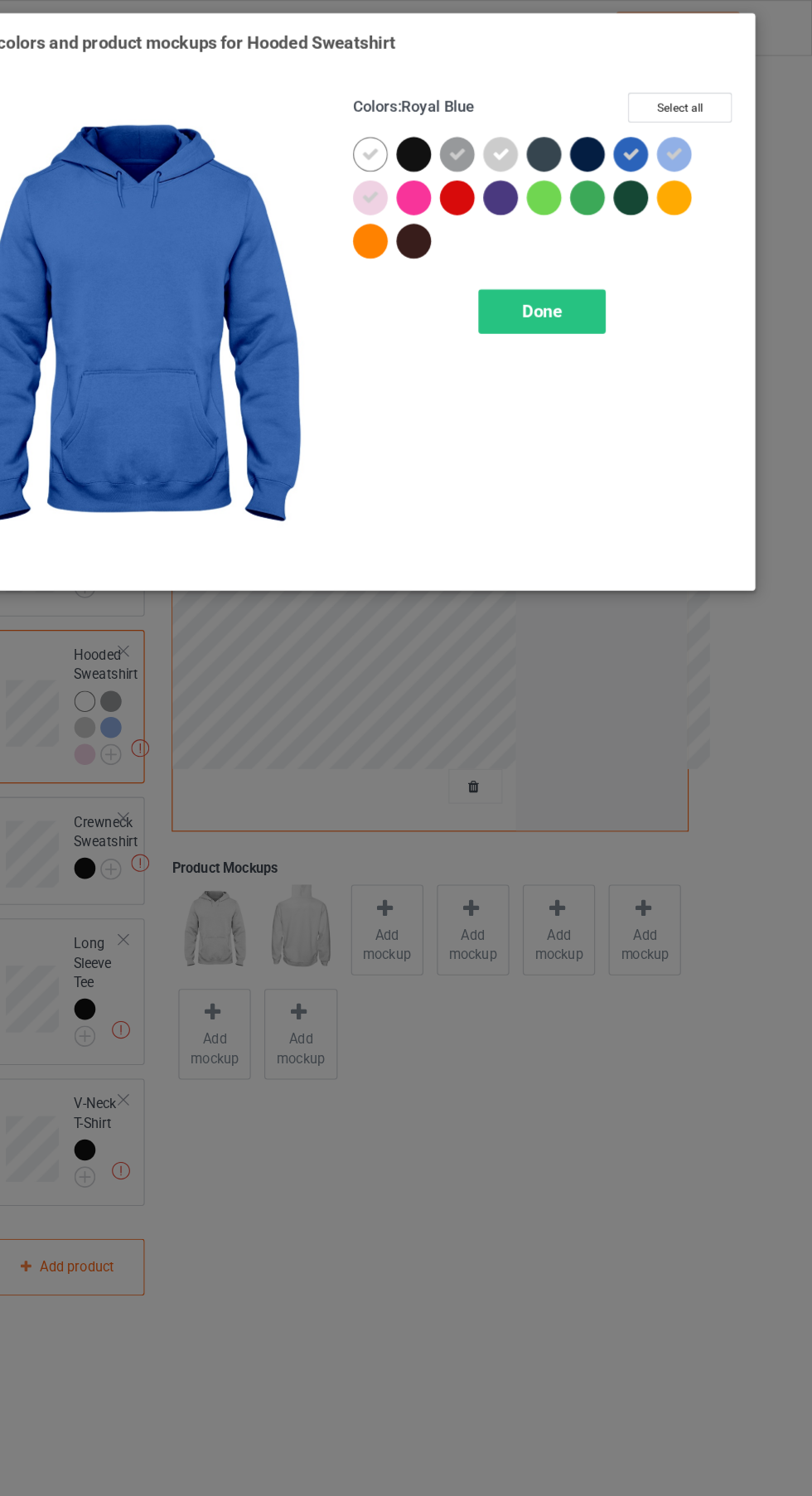
click at [594, 256] on div "Done" at bounding box center [580, 267] width 109 height 38
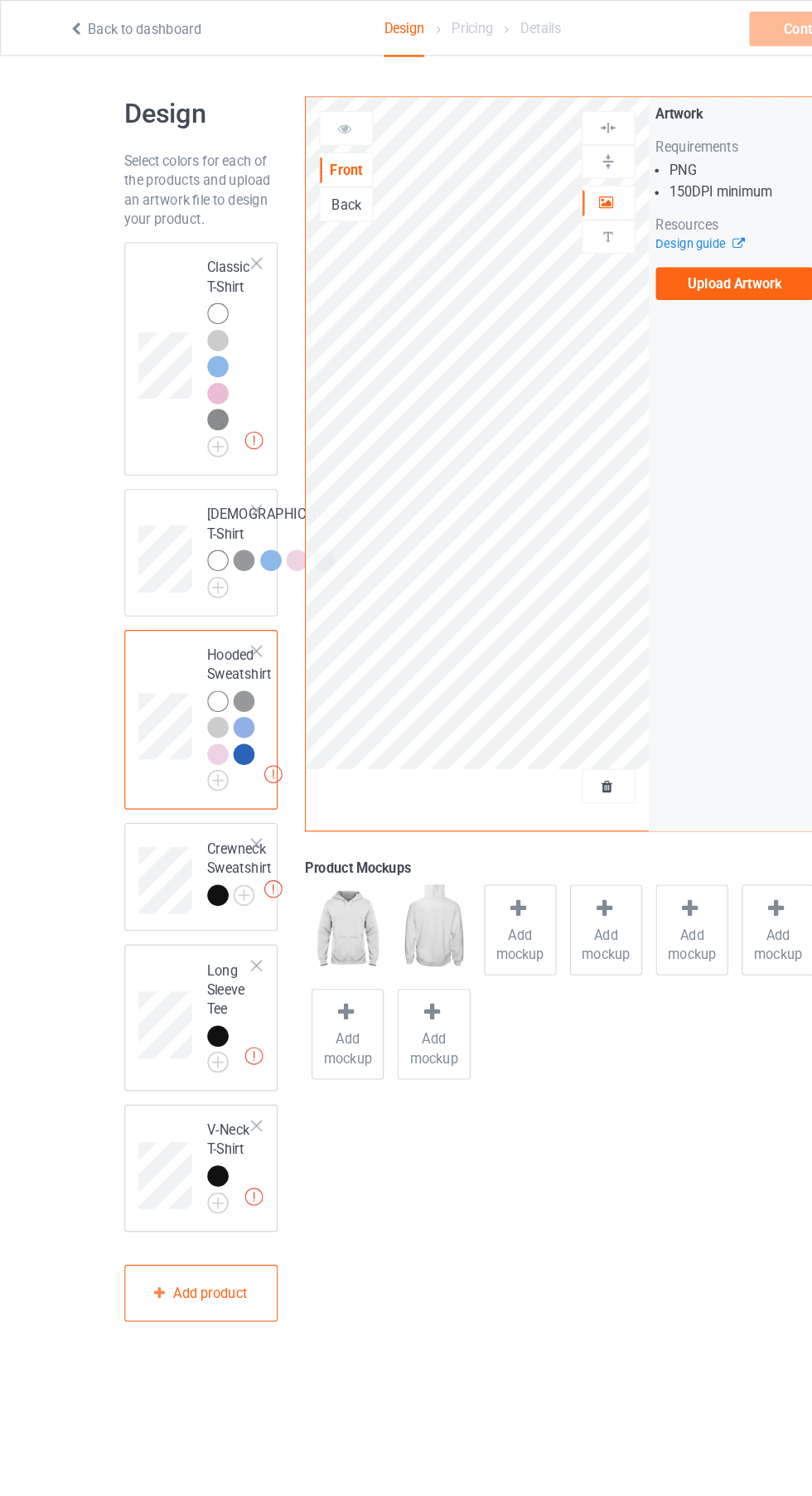
click at [0, 0] on img at bounding box center [0, 0] width 0 height 0
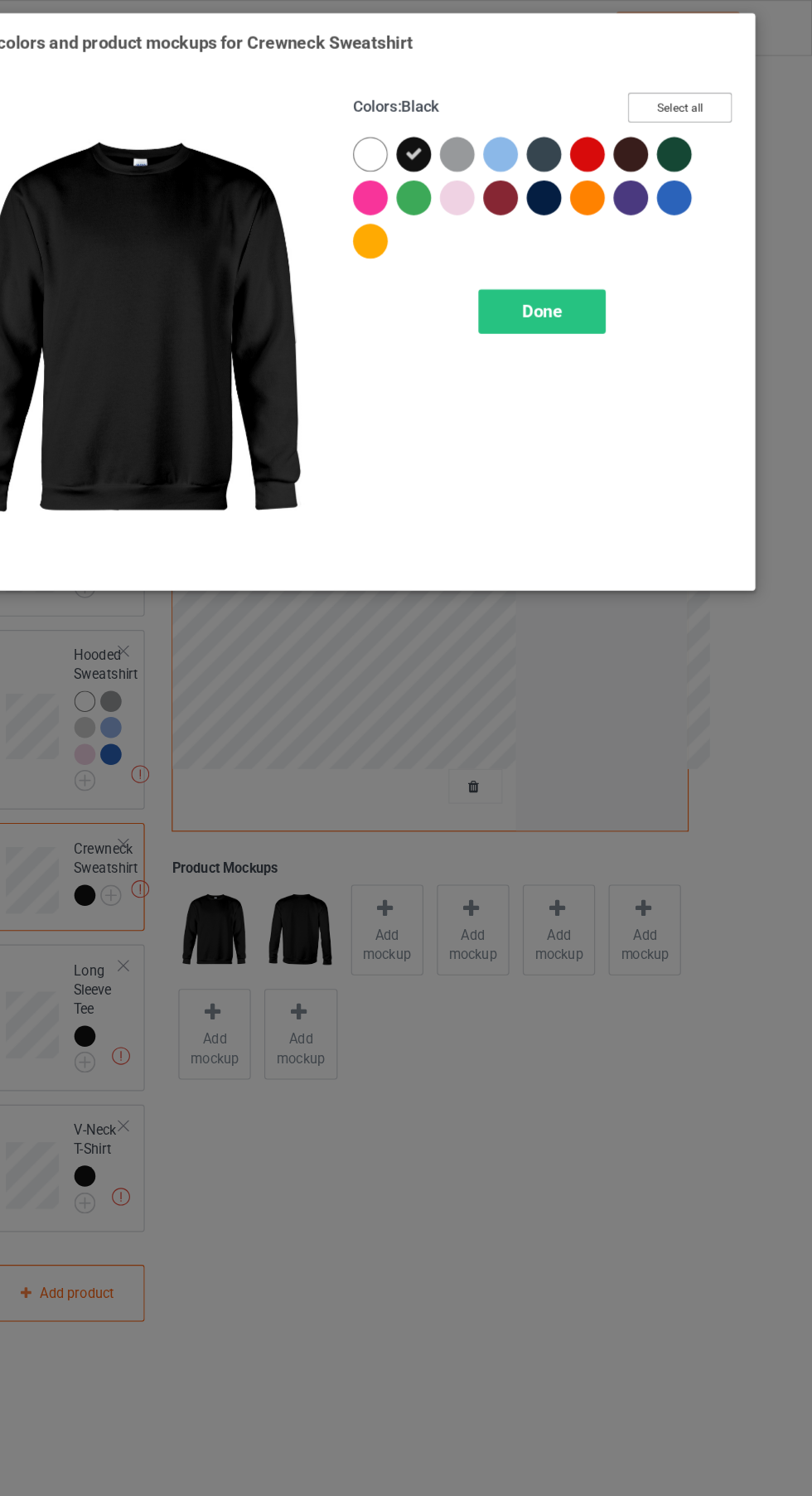
click at [709, 95] on button "Select all" at bounding box center [698, 93] width 90 height 26
click at [730, 99] on button "Reset to Default" at bounding box center [683, 93] width 120 height 26
click at [557, 142] on div at bounding box center [548, 136] width 37 height 37
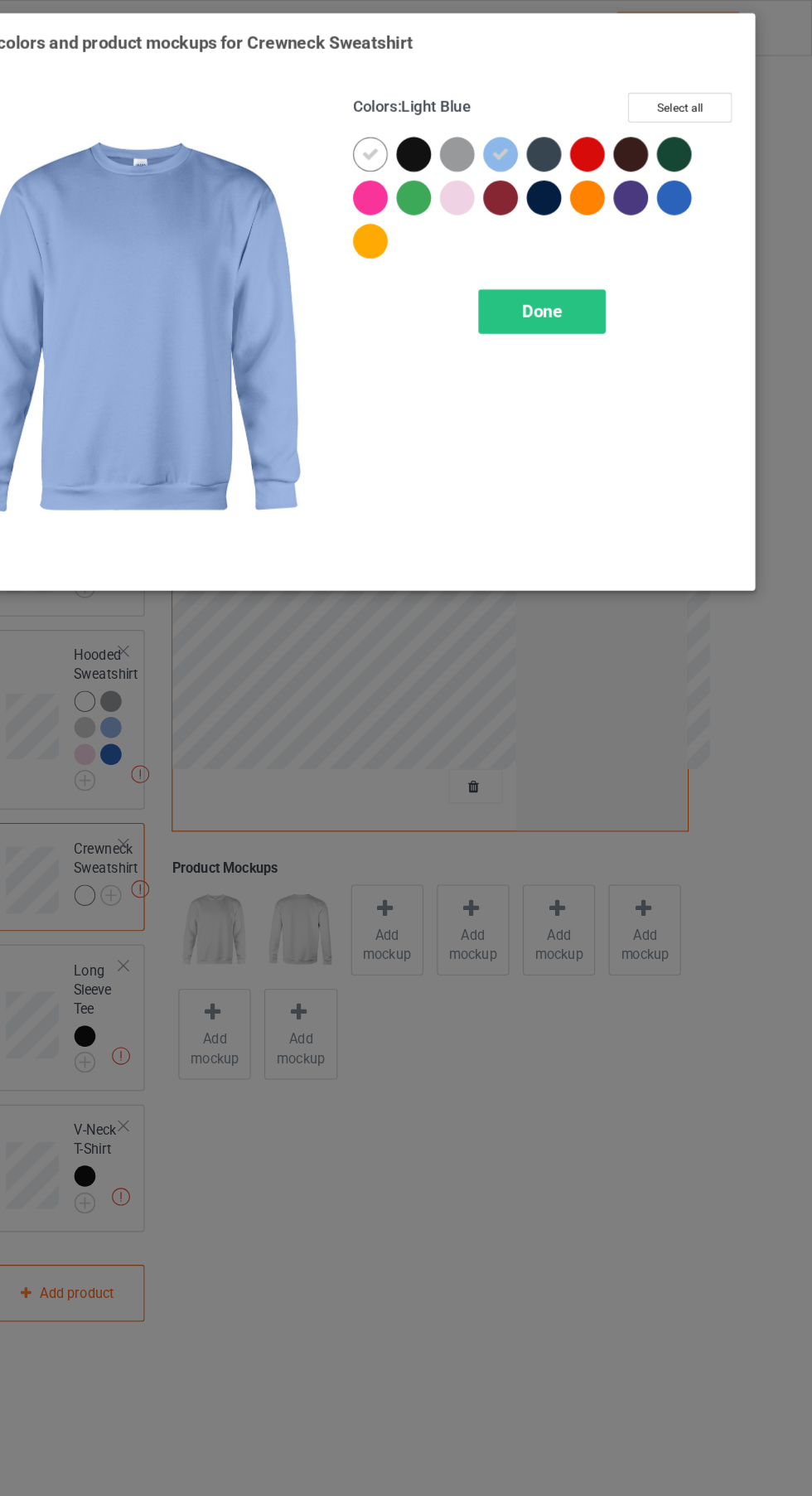
click at [516, 163] on div at bounding box center [507, 170] width 30 height 30
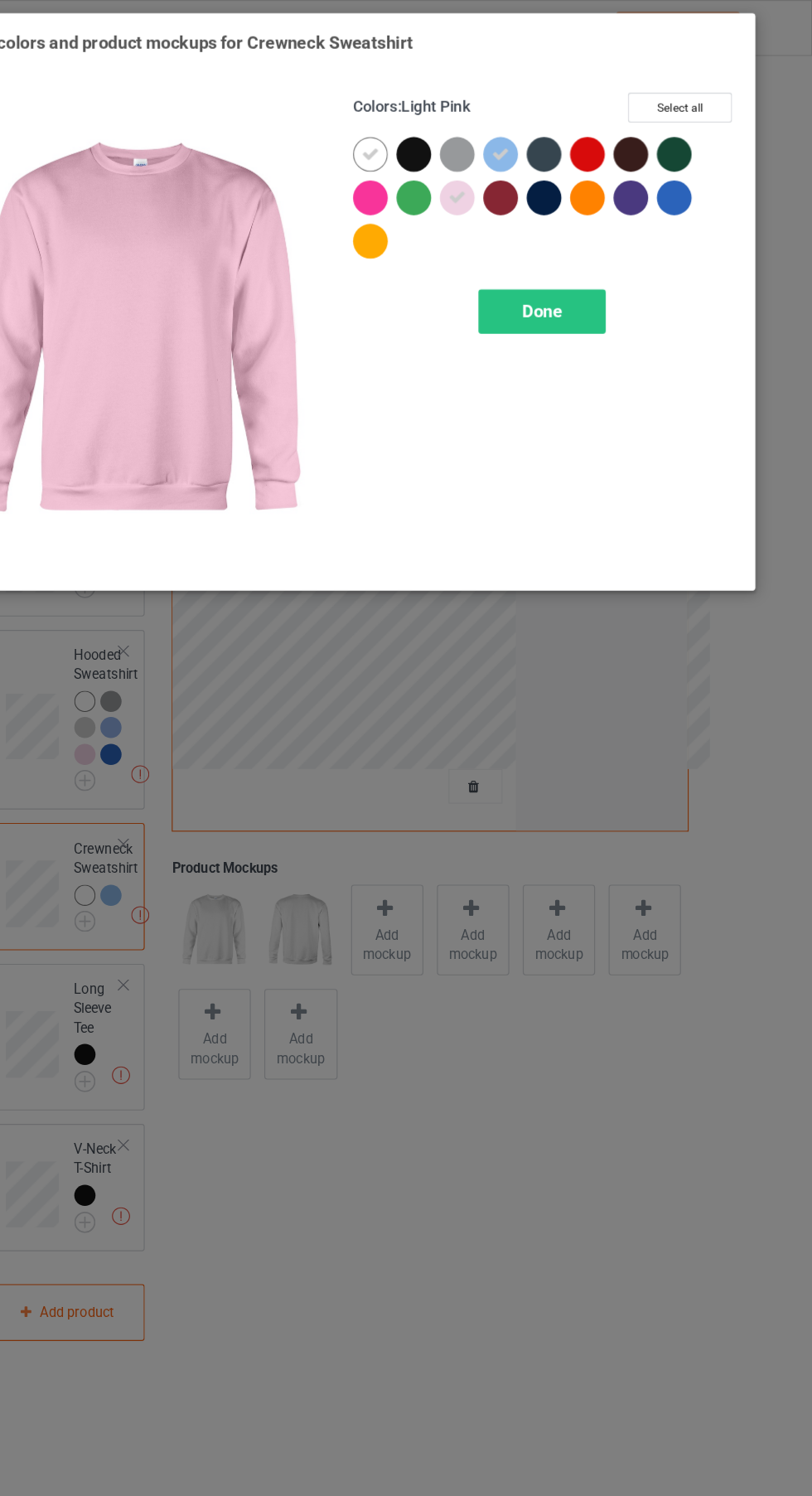
click at [506, 125] on div at bounding box center [507, 132] width 30 height 30
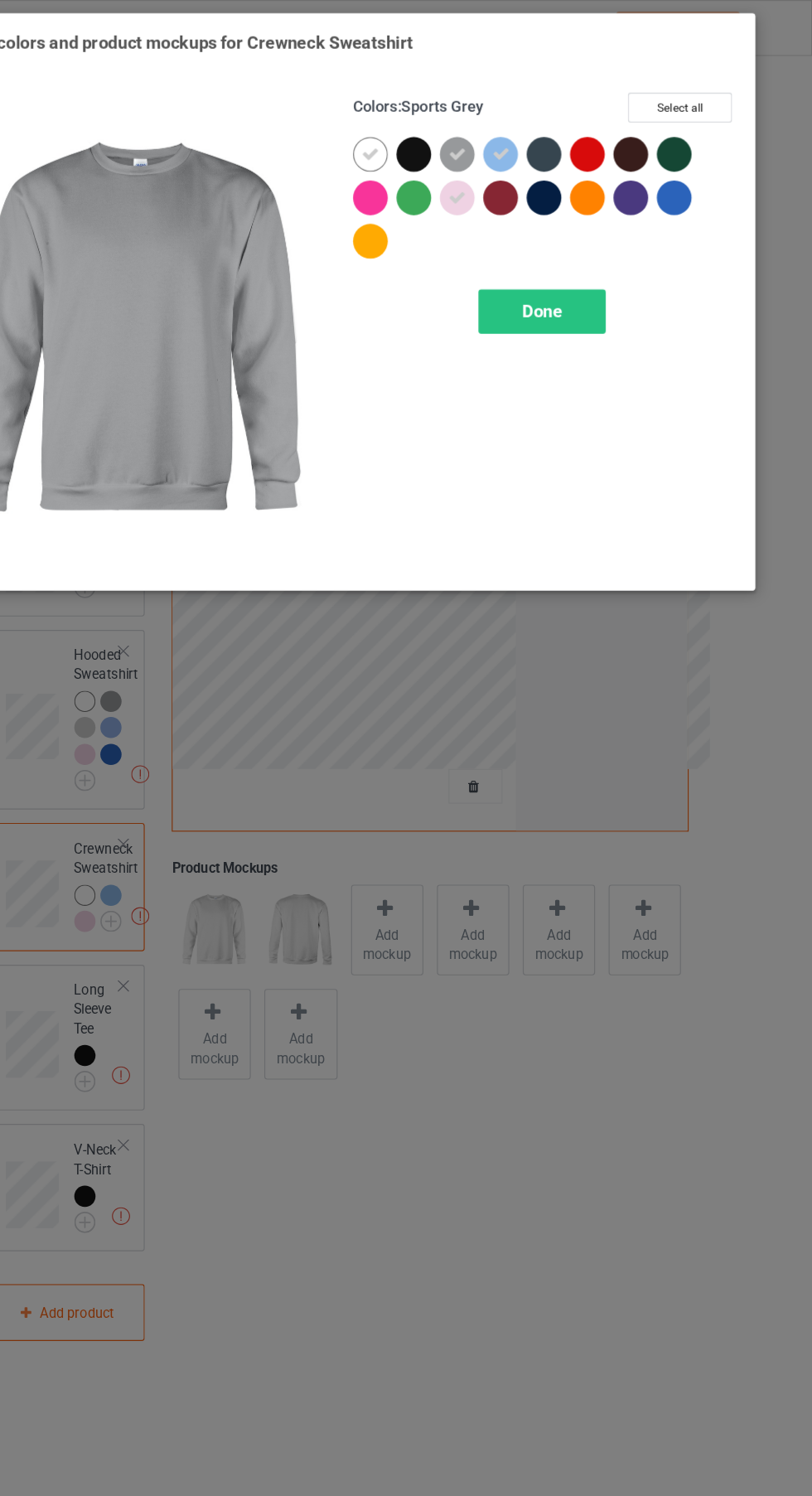
click at [606, 264] on div "Done" at bounding box center [580, 267] width 109 height 38
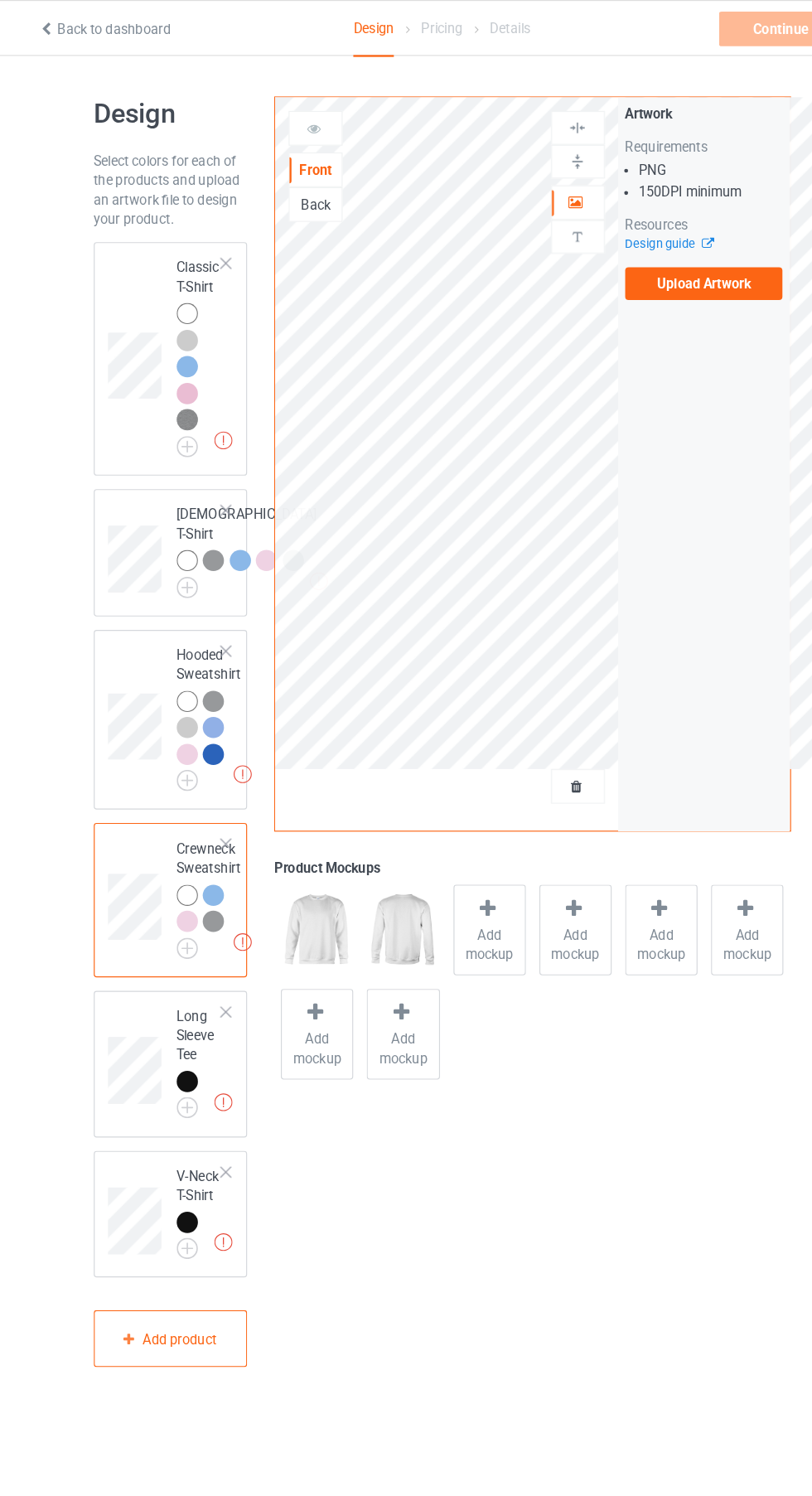
click at [0, 0] on img at bounding box center [0, 0] width 0 height 0
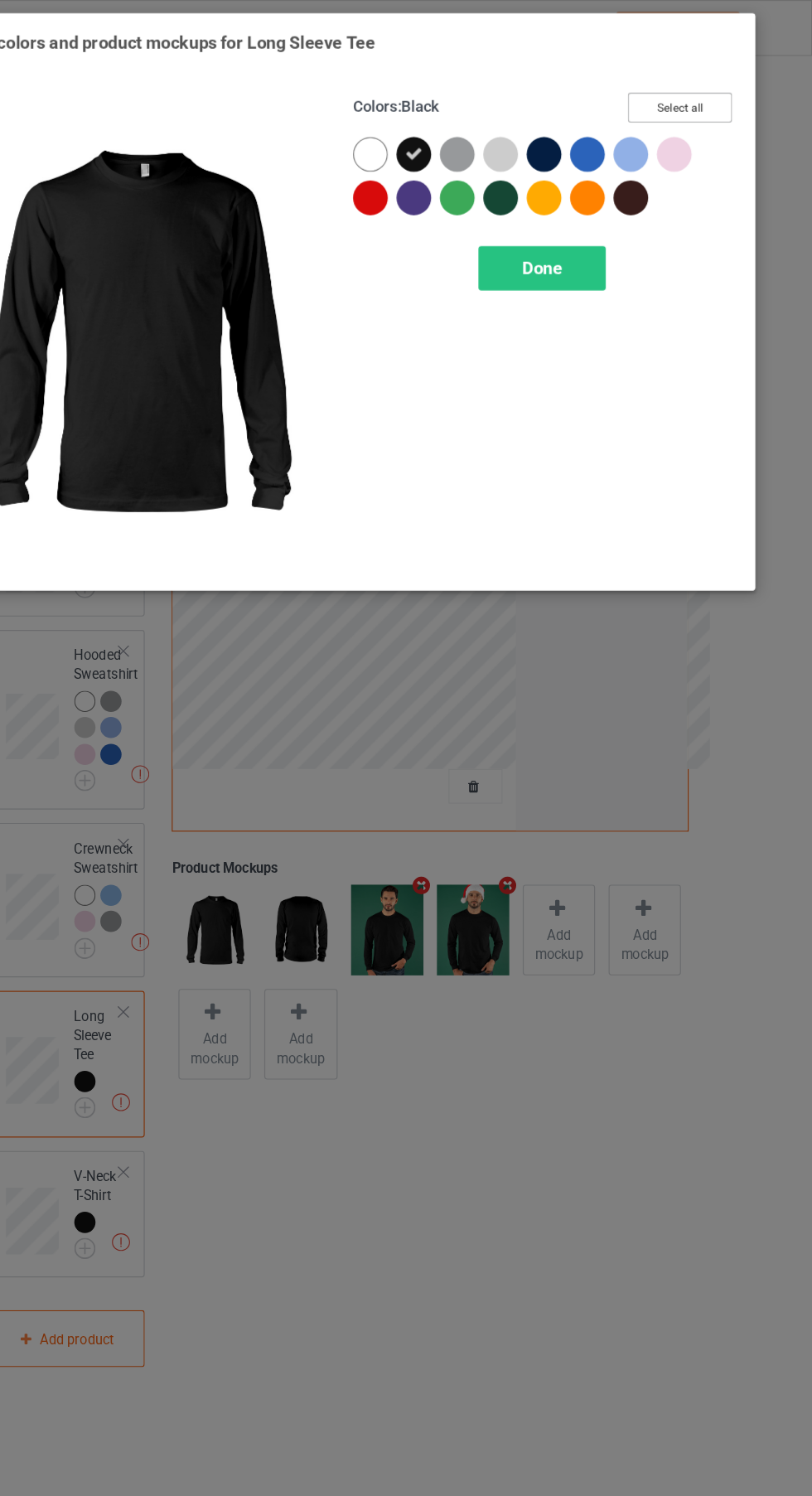
click at [717, 86] on button "Select all" at bounding box center [698, 93] width 90 height 26
click at [715, 82] on button "Reset to Default" at bounding box center [683, 93] width 120 height 26
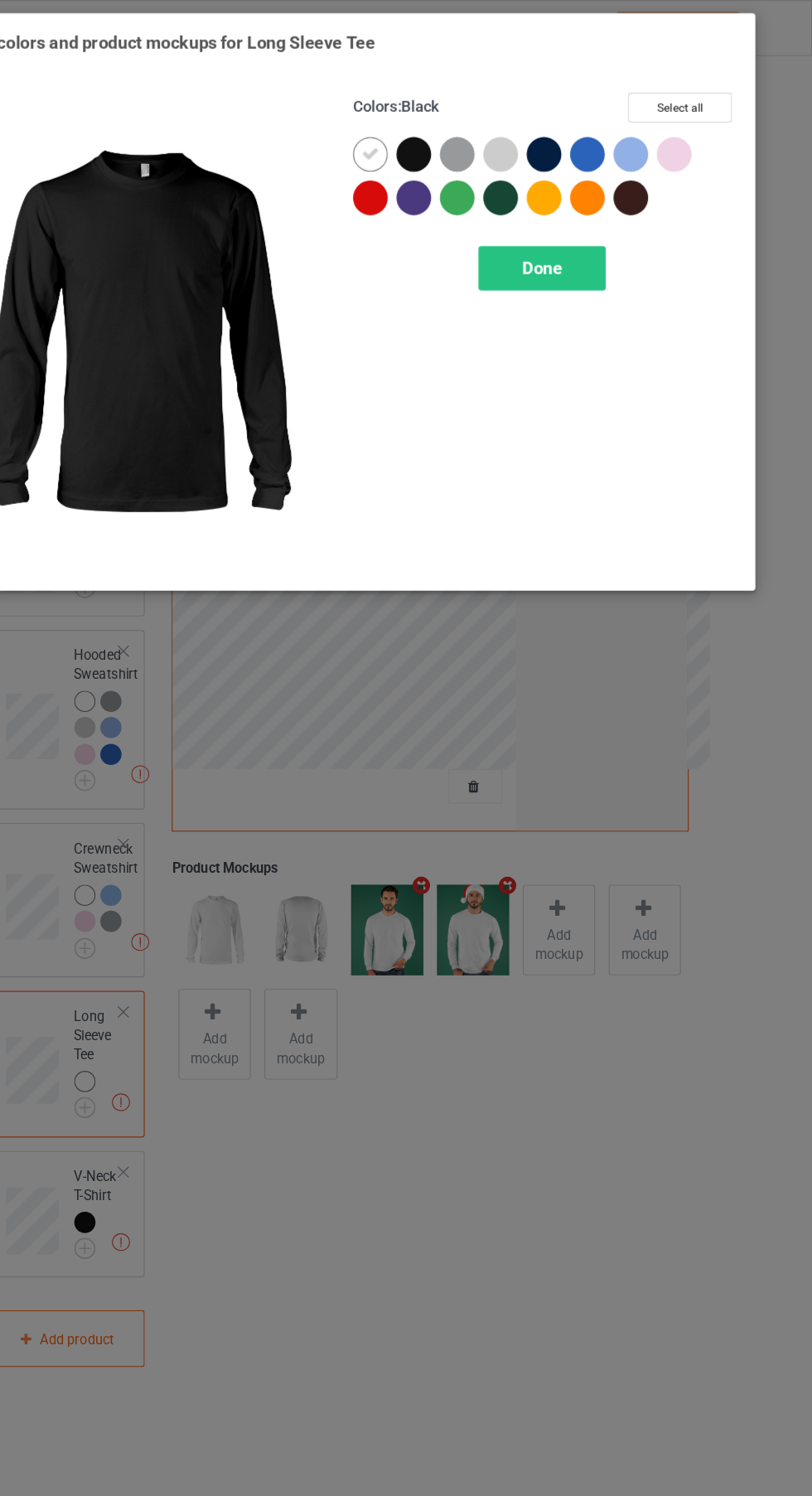
click at [545, 139] on div at bounding box center [544, 132] width 30 height 30
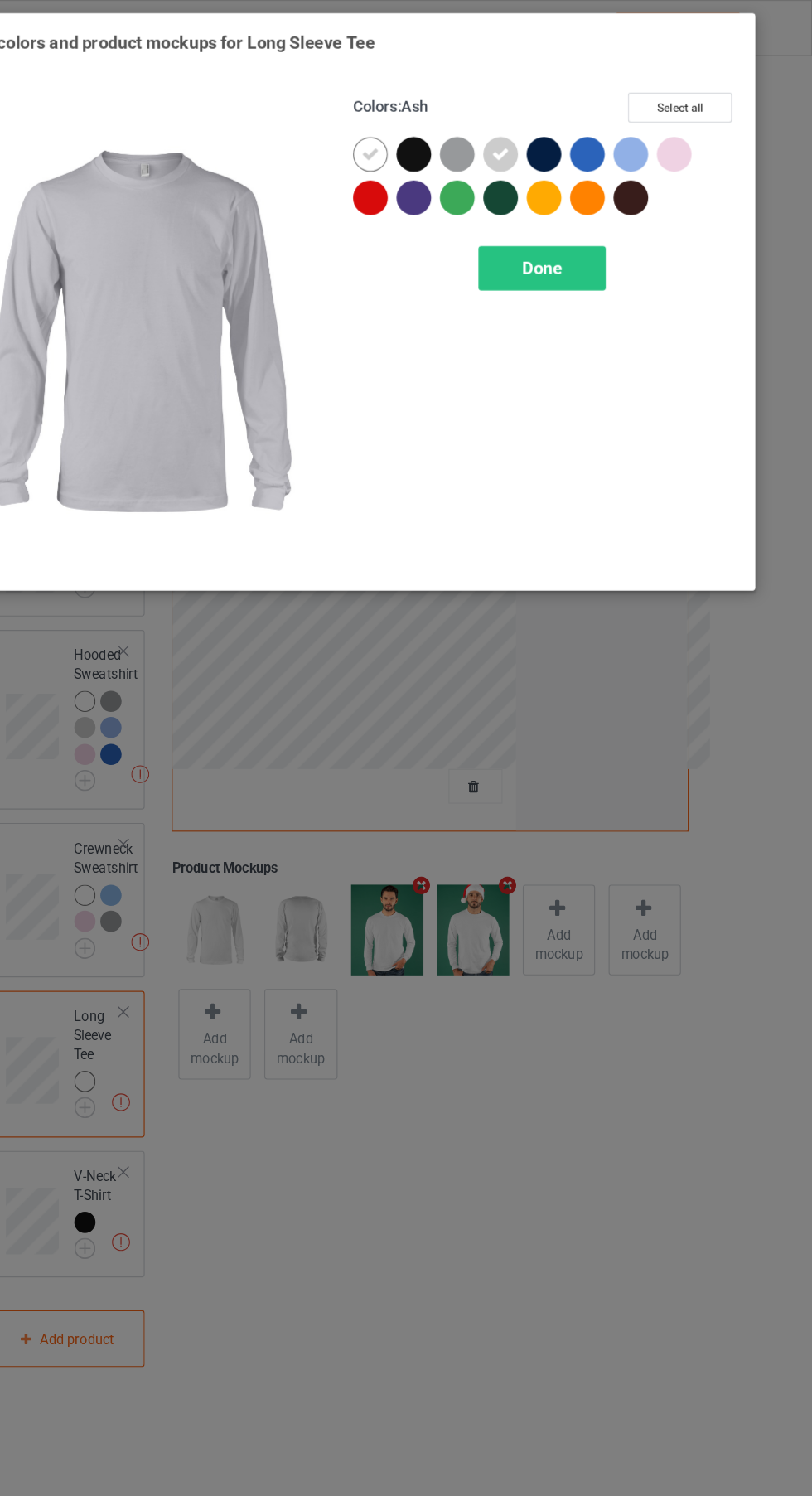
click at [506, 138] on div at bounding box center [507, 132] width 30 height 30
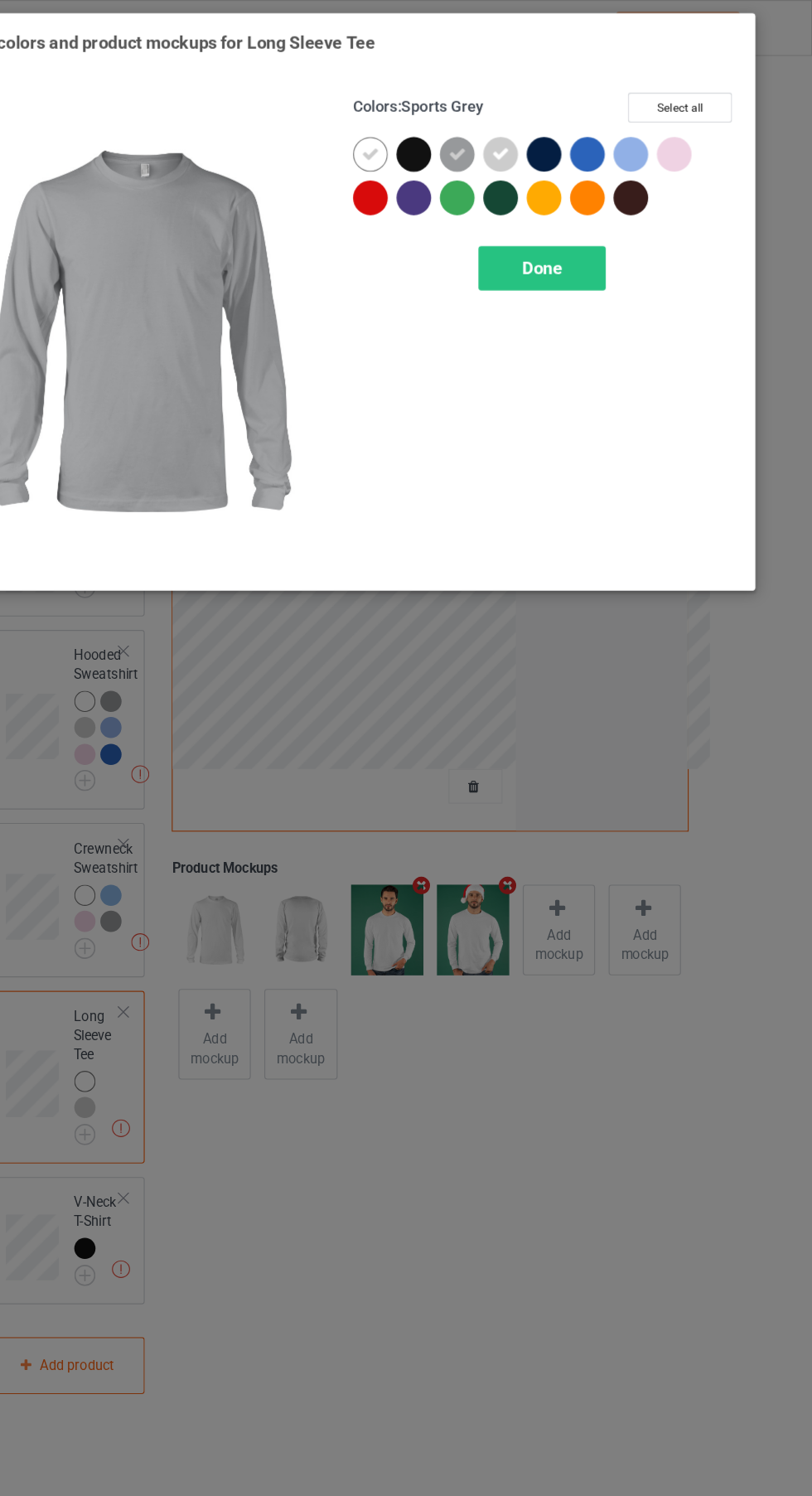
click at [654, 131] on div at bounding box center [656, 132] width 30 height 30
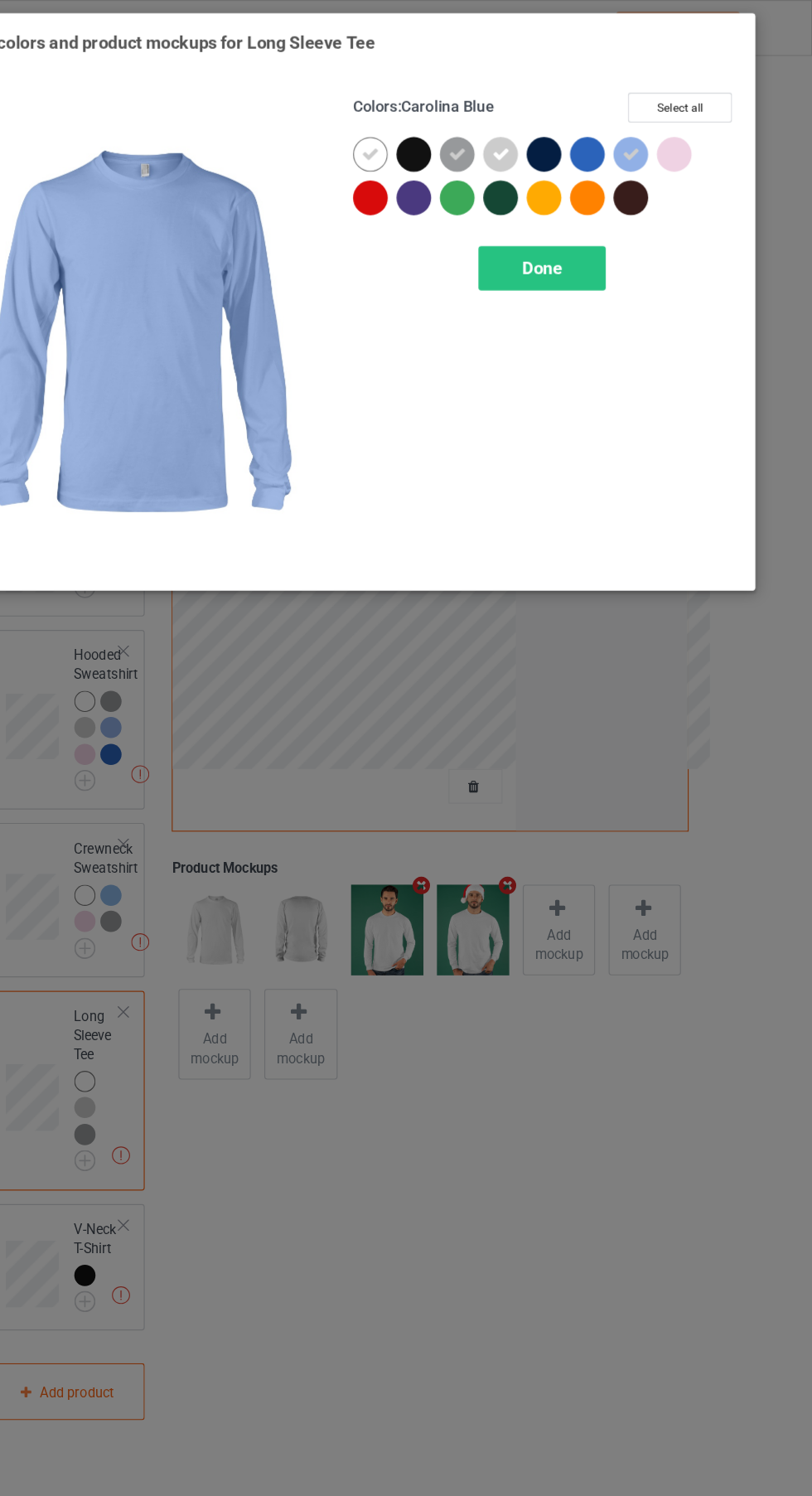
click at [701, 137] on div at bounding box center [693, 132] width 30 height 30
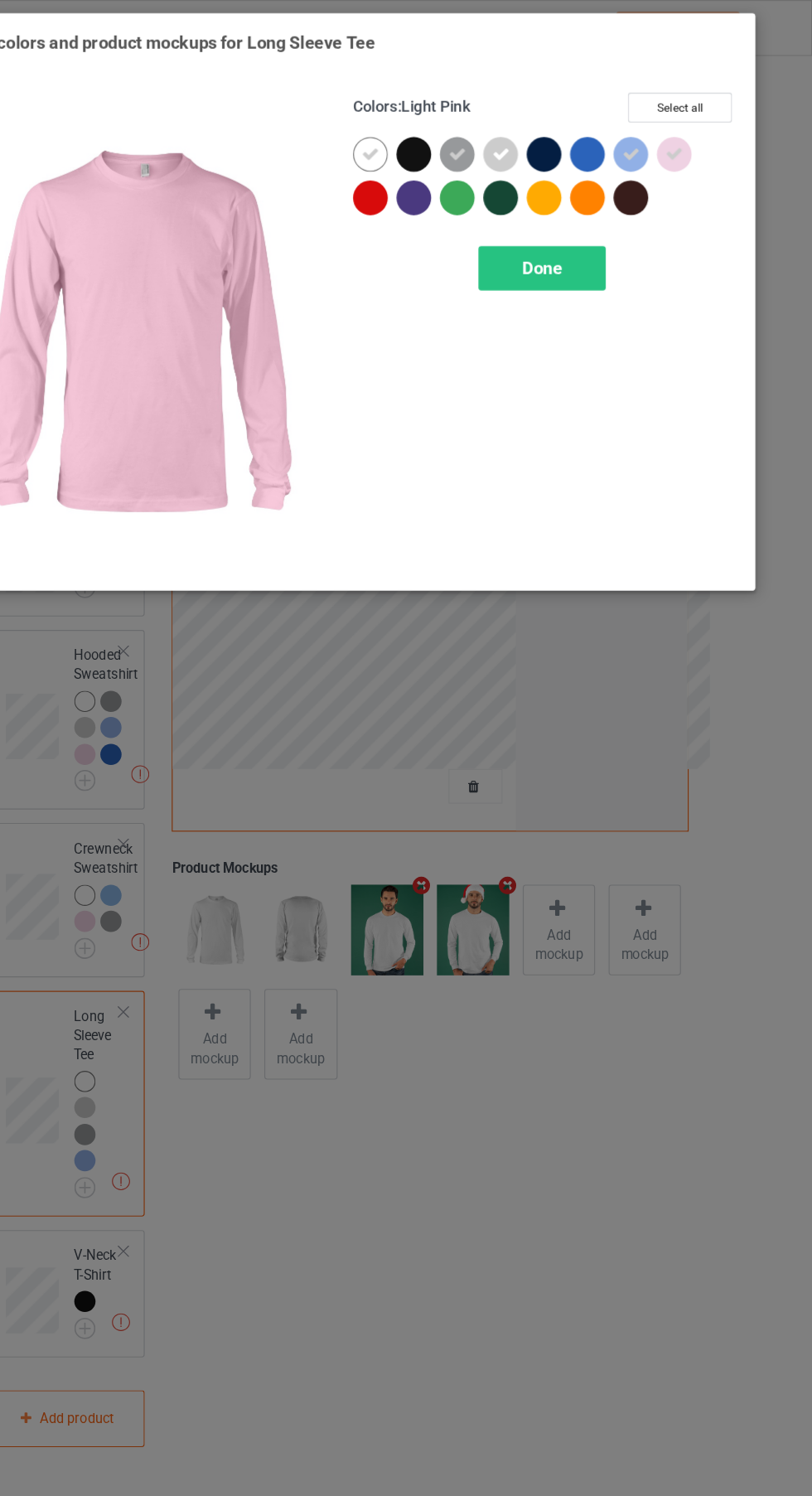
click at [580, 230] on span "Done" at bounding box center [581, 230] width 35 height 18
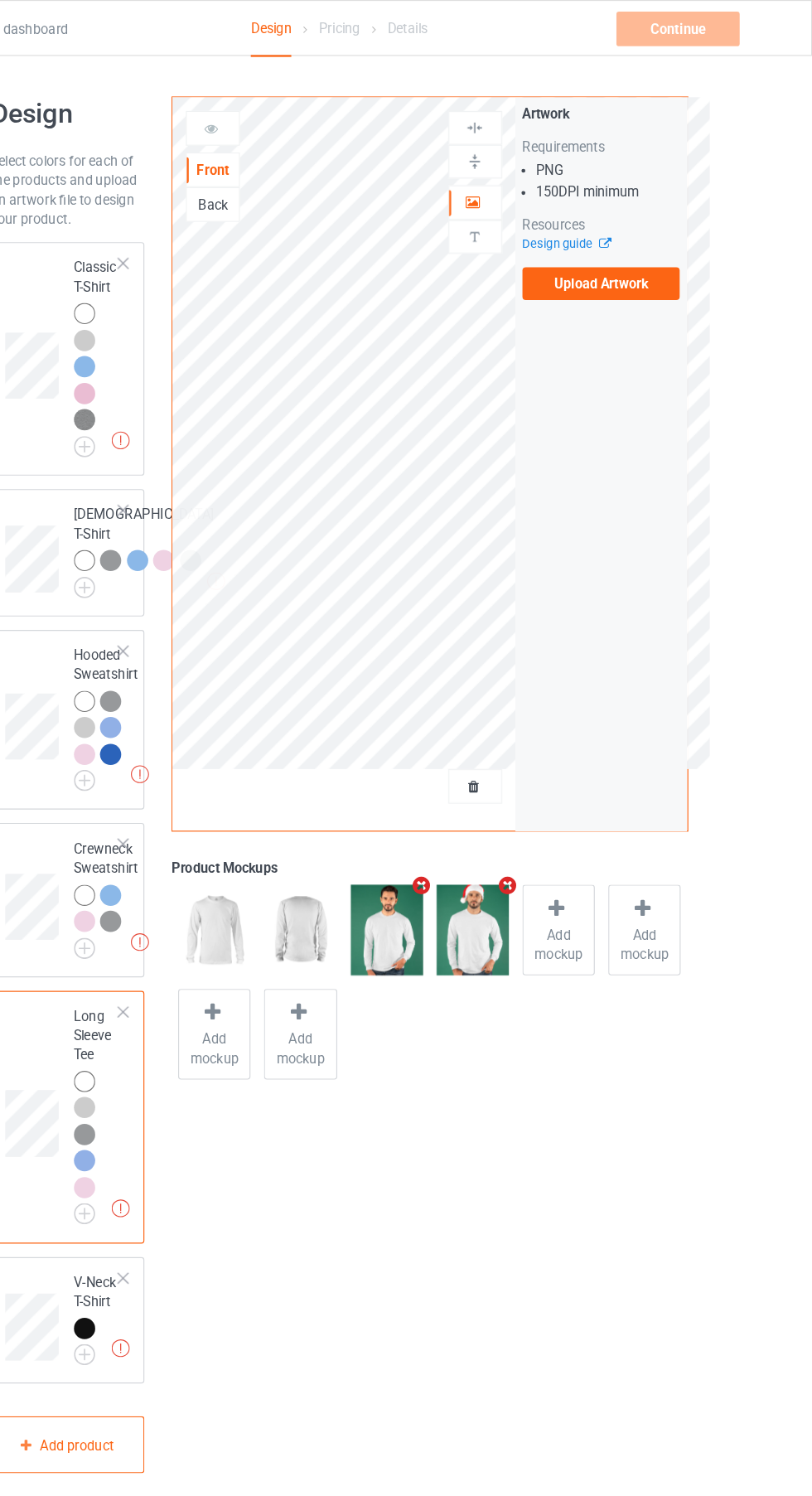
click at [0, 0] on img at bounding box center [0, 0] width 0 height 0
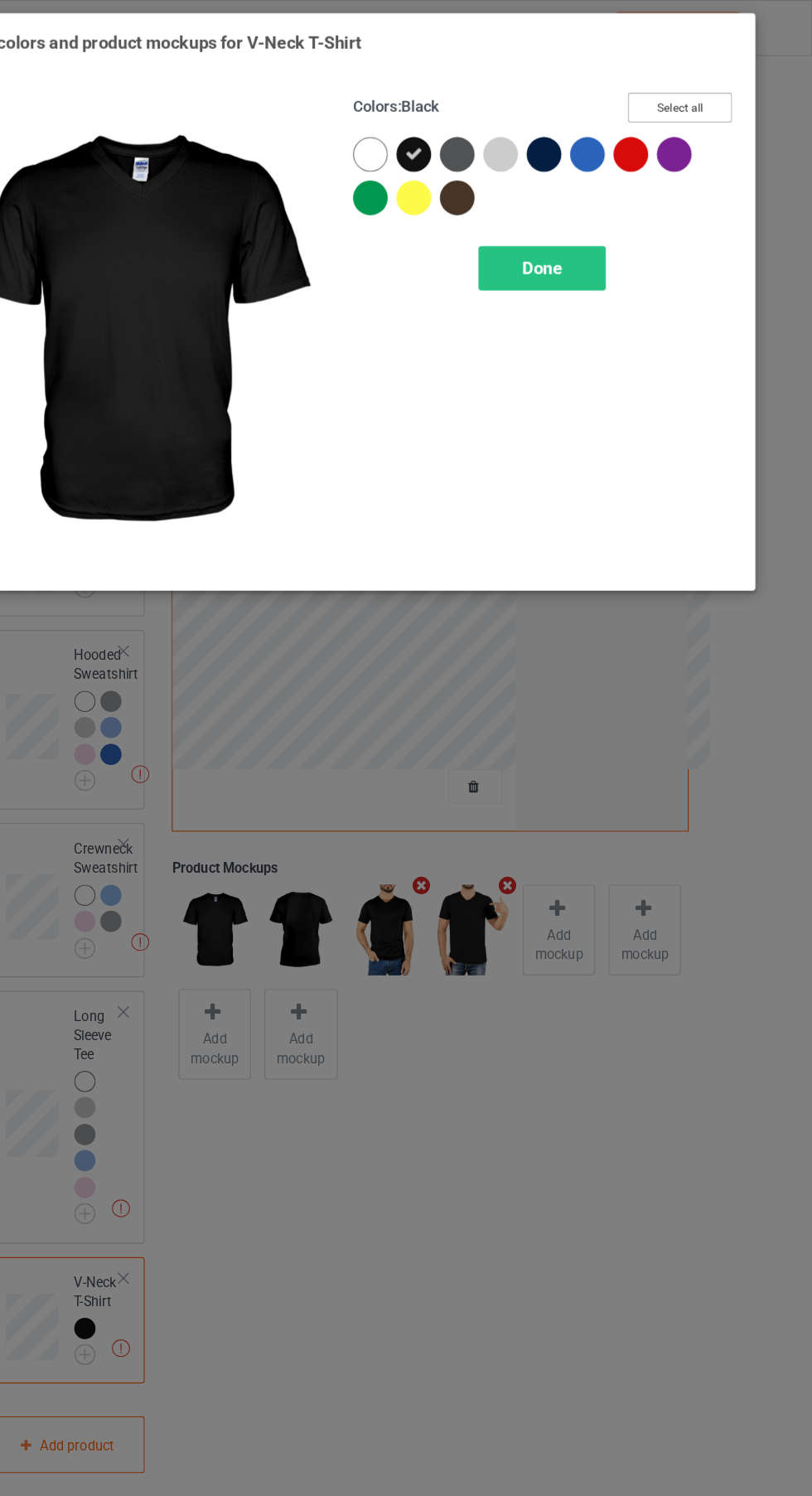
click at [714, 93] on button "Select all" at bounding box center [698, 93] width 90 height 26
click at [716, 85] on button "Reset to Default" at bounding box center [683, 93] width 120 height 26
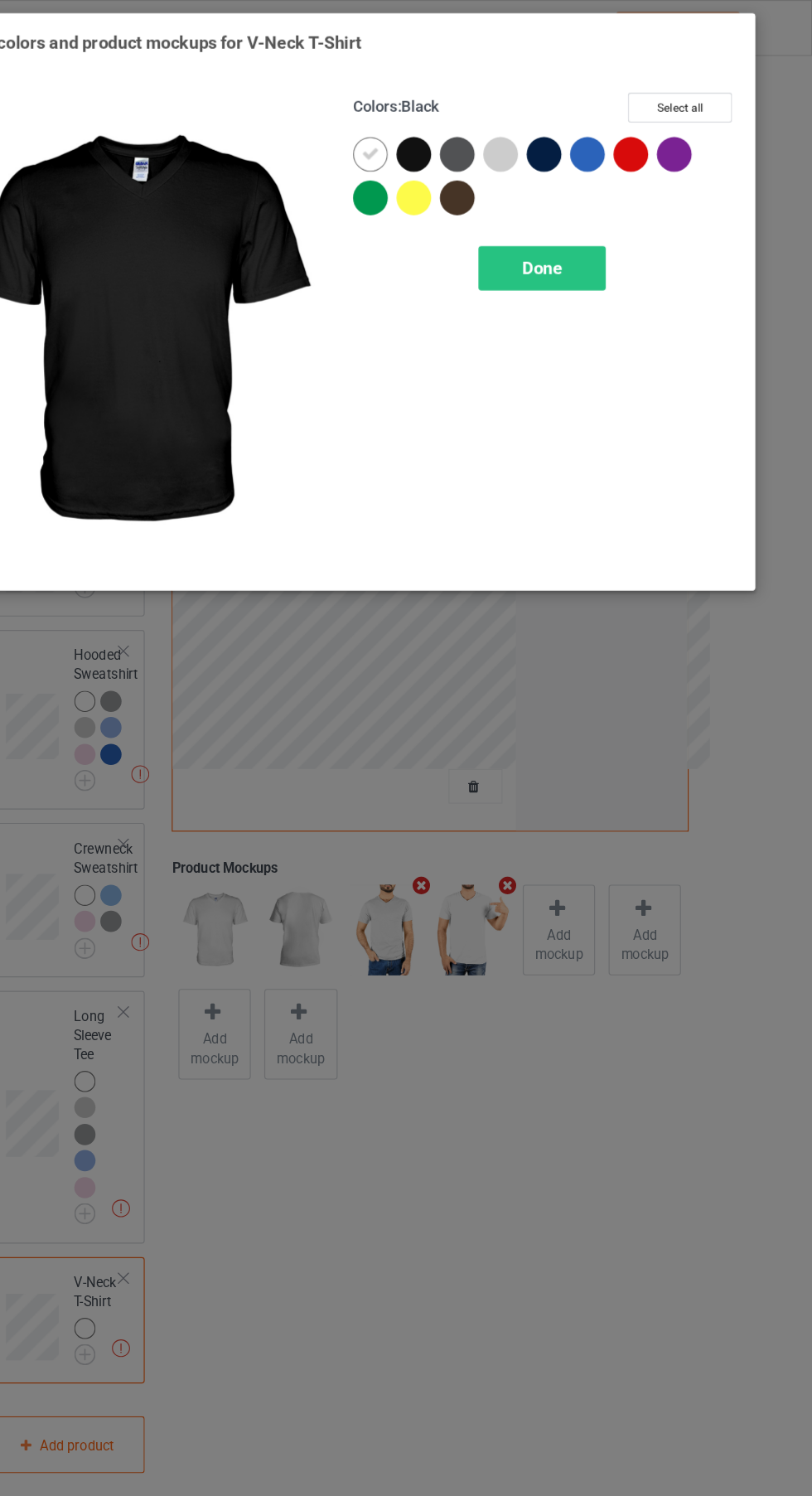
click at [557, 140] on div at bounding box center [548, 136] width 37 height 37
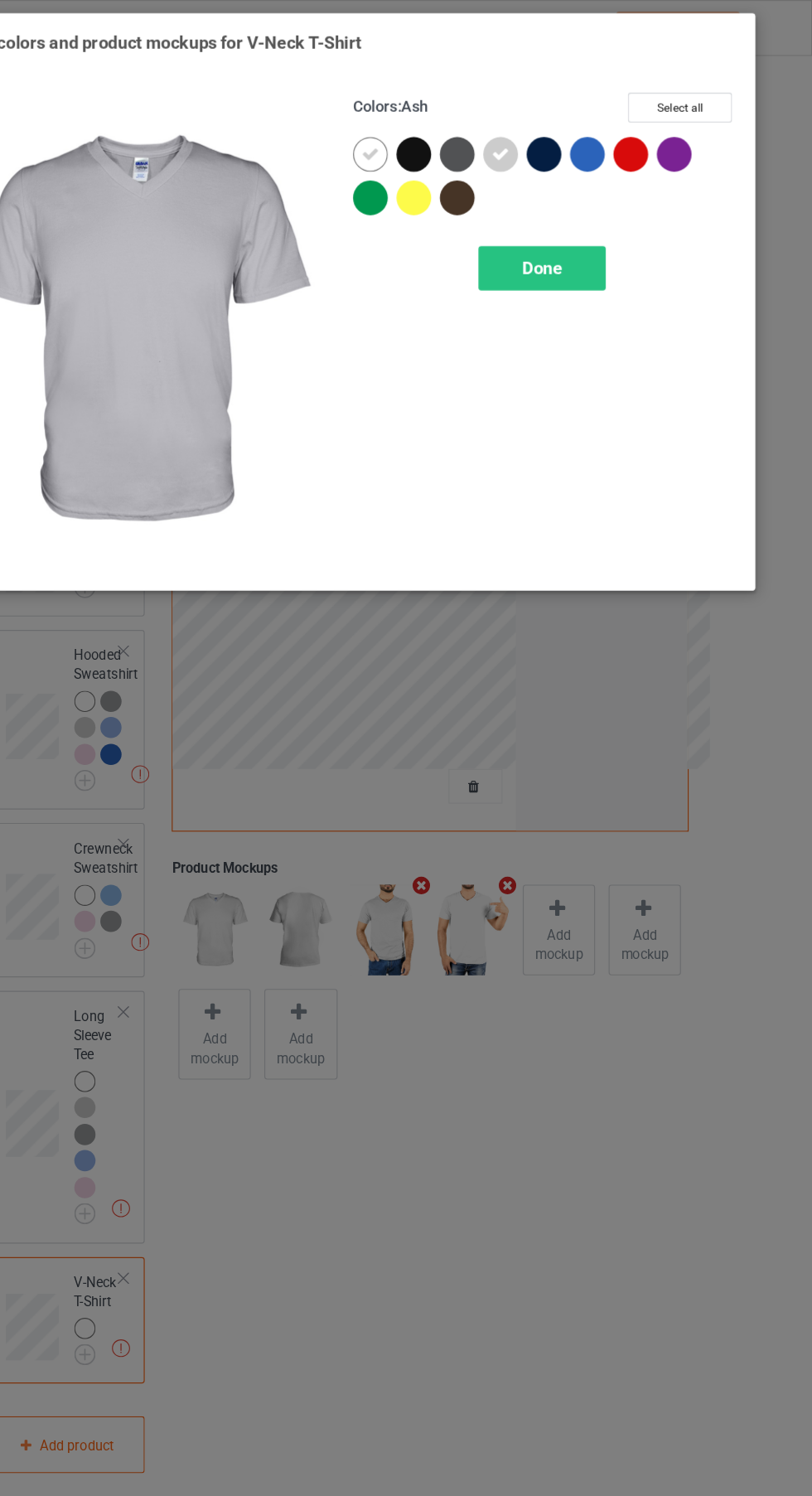
click at [583, 233] on span "Done" at bounding box center [581, 230] width 35 height 18
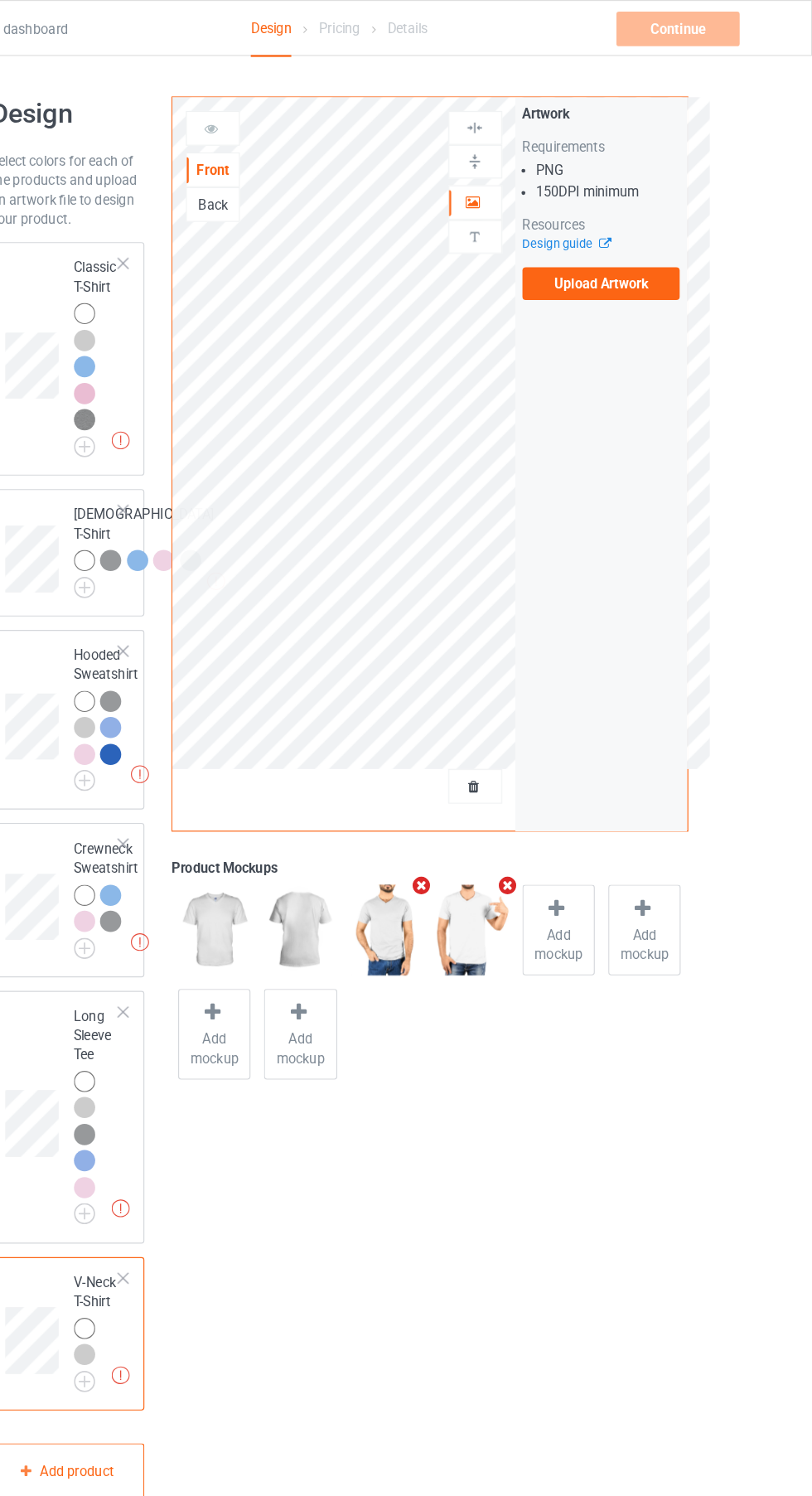
click at [643, 241] on label "Upload Artwork" at bounding box center [631, 244] width 136 height 28
click at [0, 0] on input "Upload Artwork" at bounding box center [0, 0] width 0 height 0
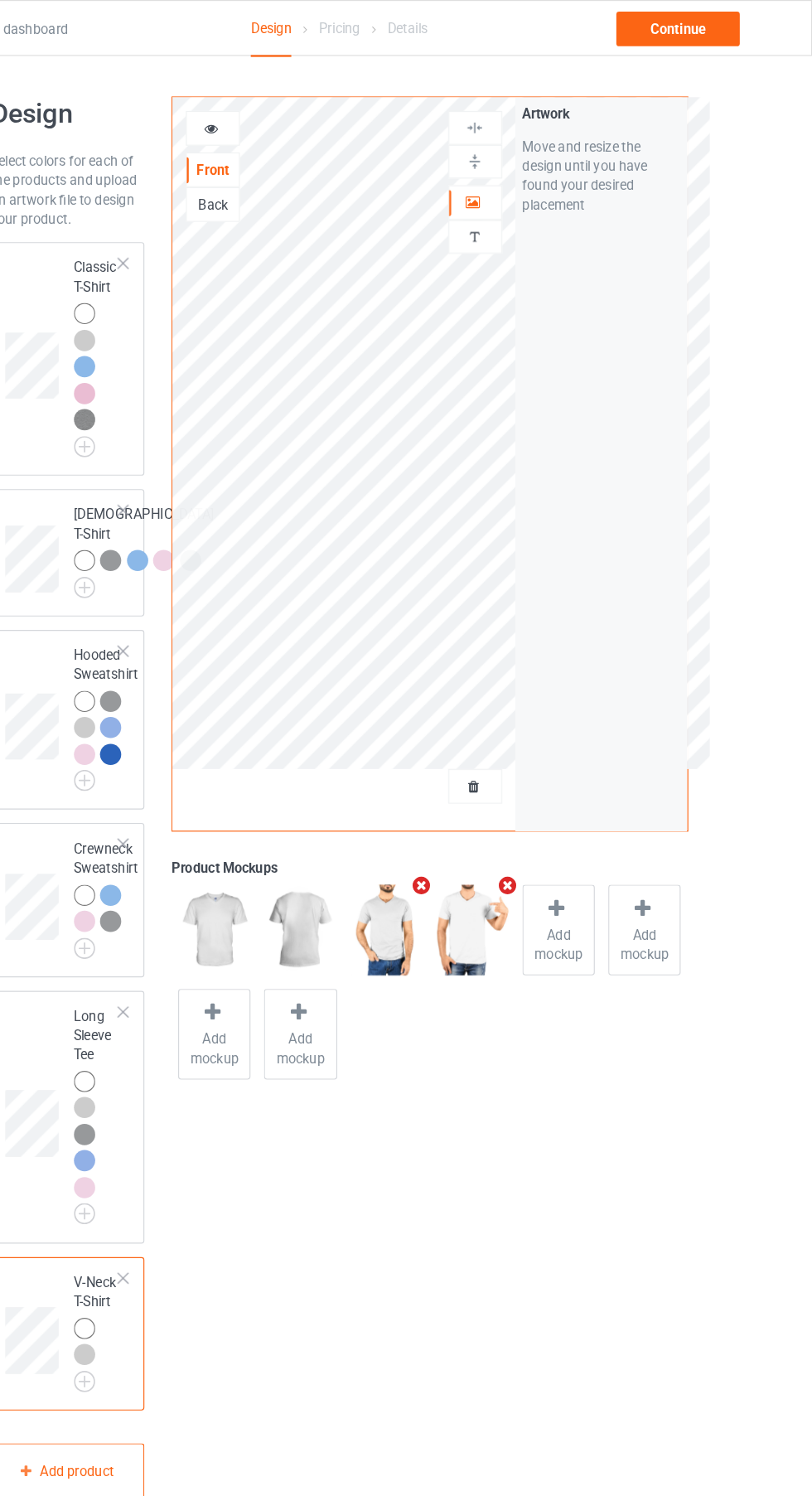
click at [295, 111] on icon at bounding box center [295, 107] width 14 height 12
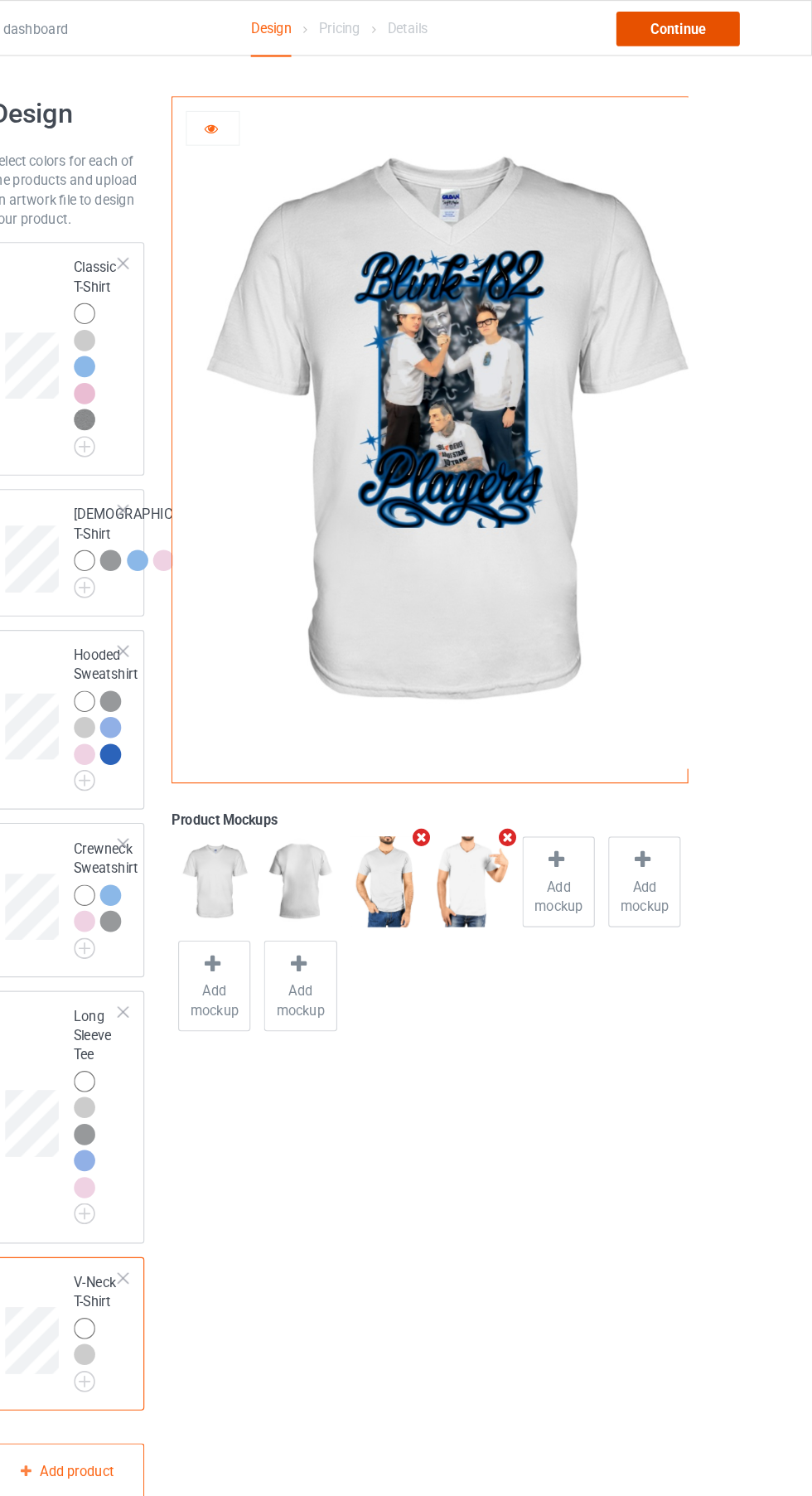
click at [707, 17] on div "Continue" at bounding box center [696, 25] width 106 height 30
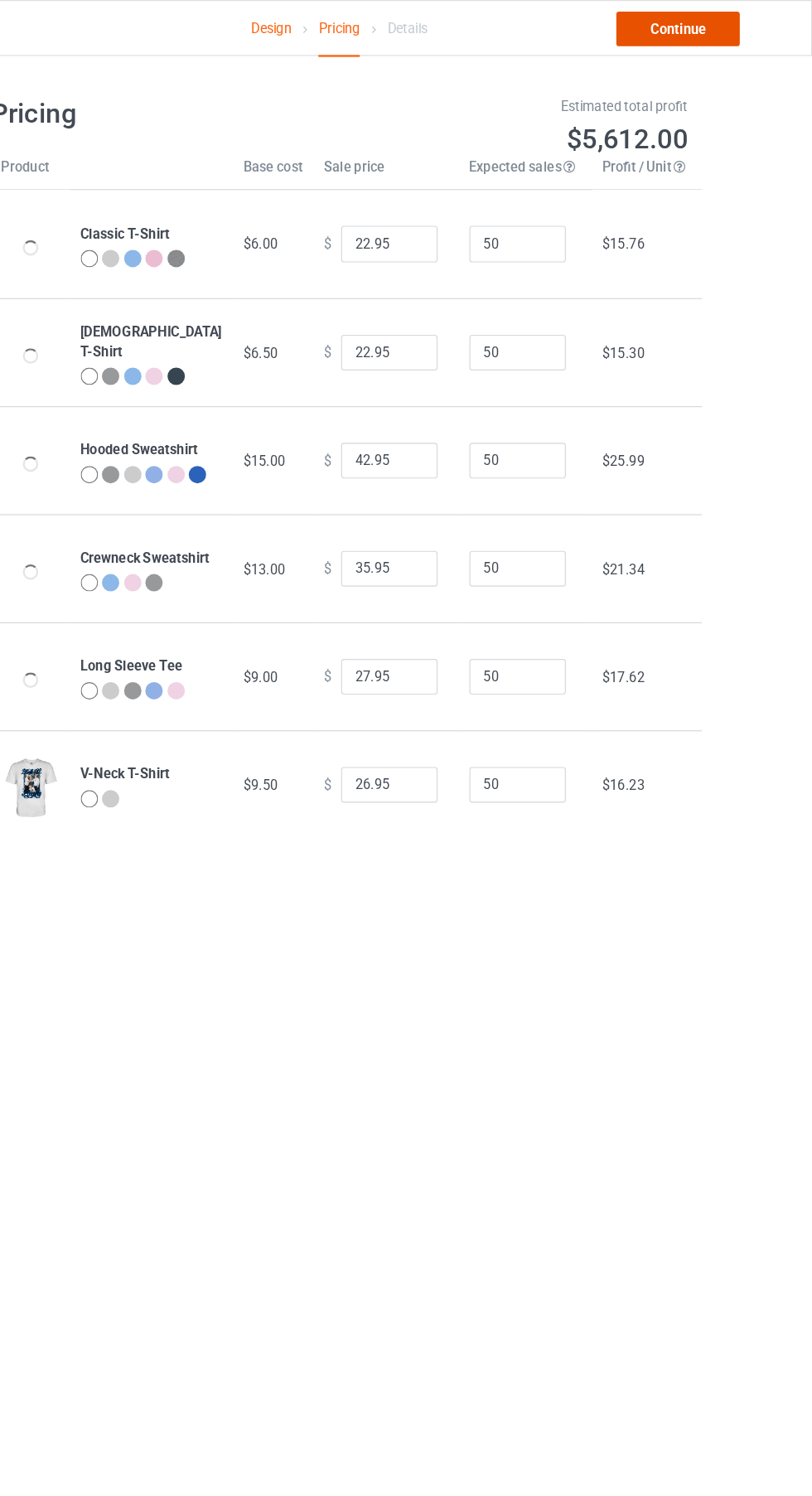
click at [693, 27] on link "Continue" at bounding box center [696, 25] width 106 height 30
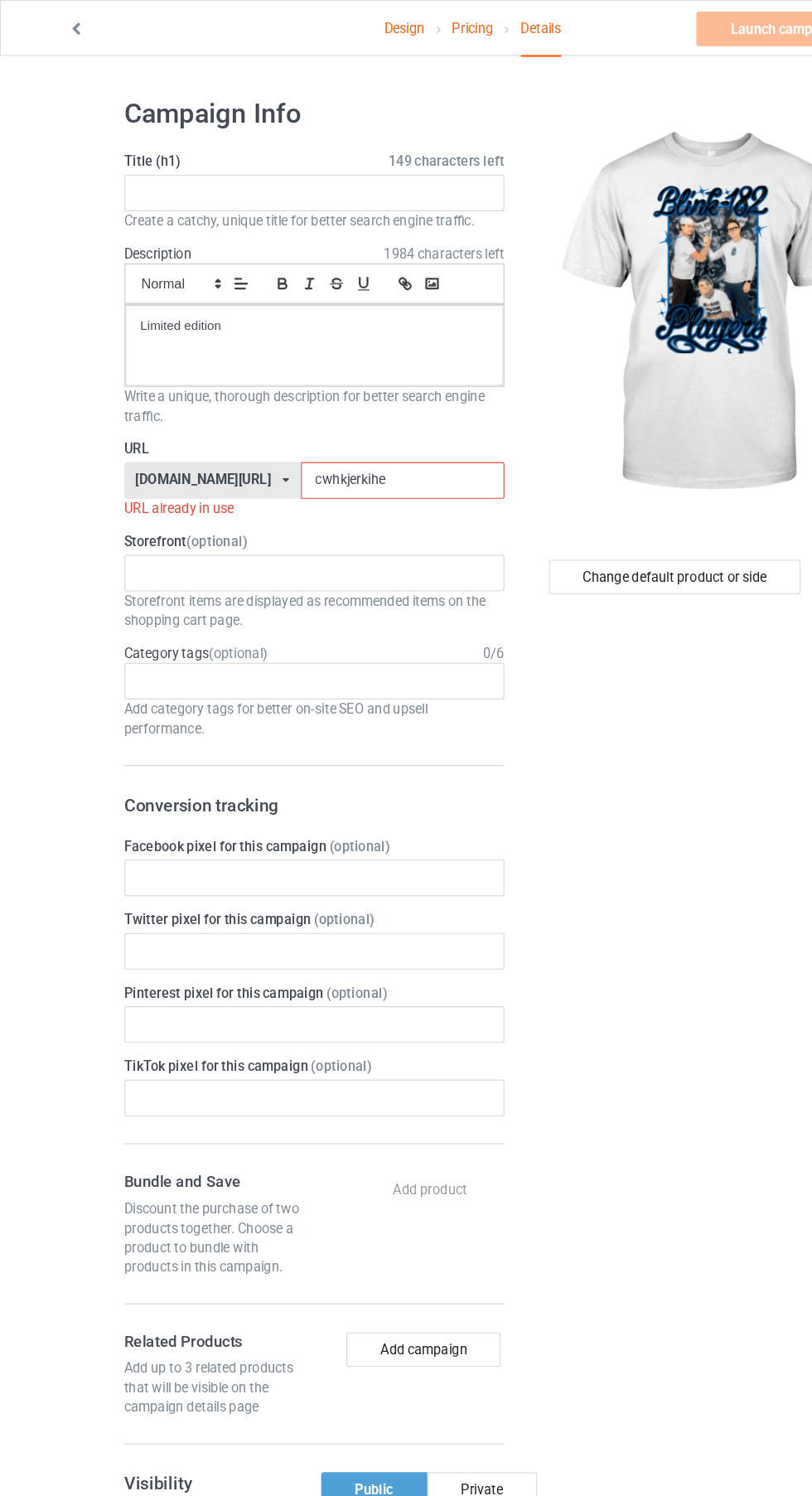
click at [297, 413] on input "cwhkjerkihe" at bounding box center [345, 413] width 175 height 31
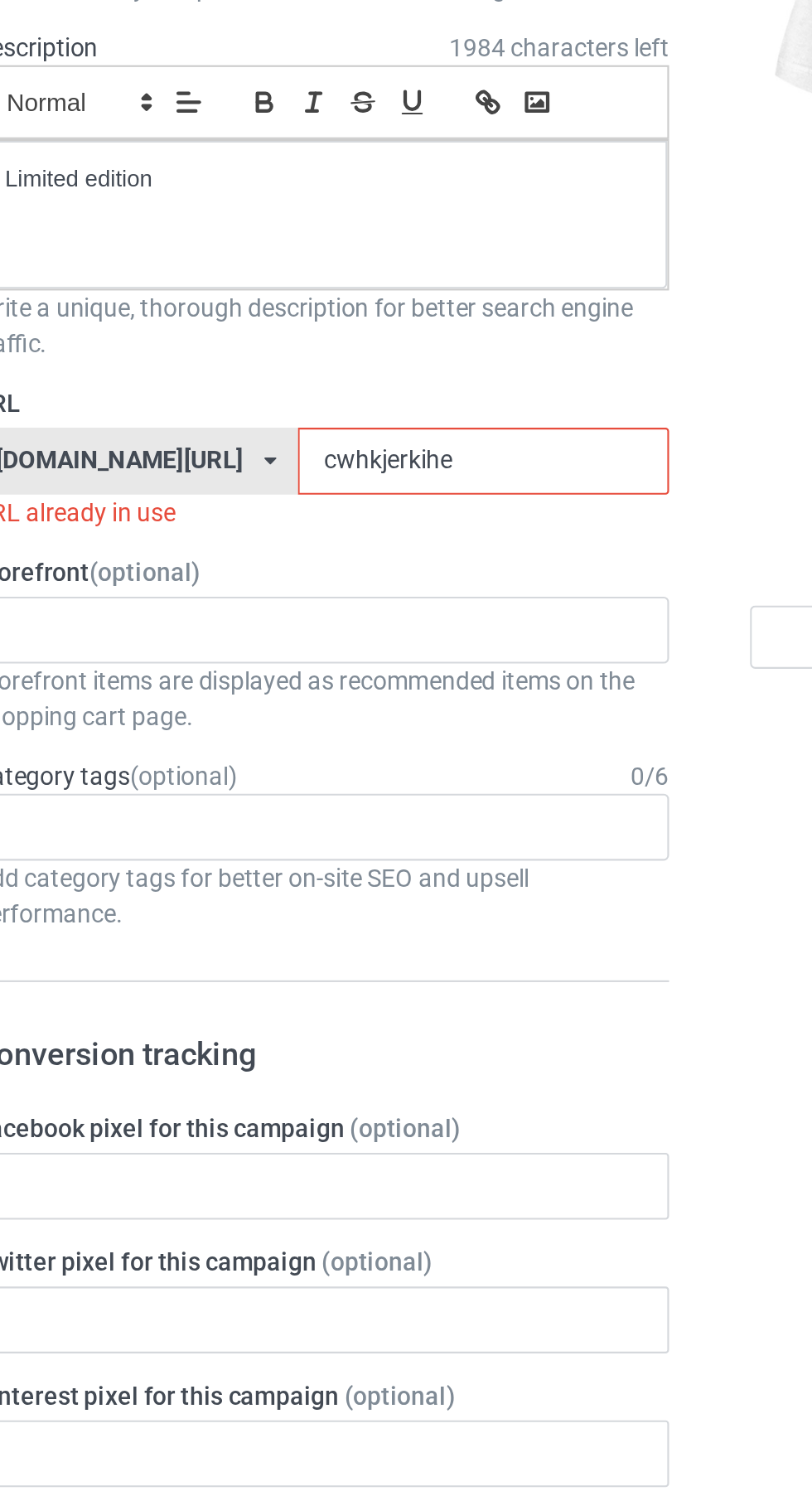
type input "cwhkjerkihme"
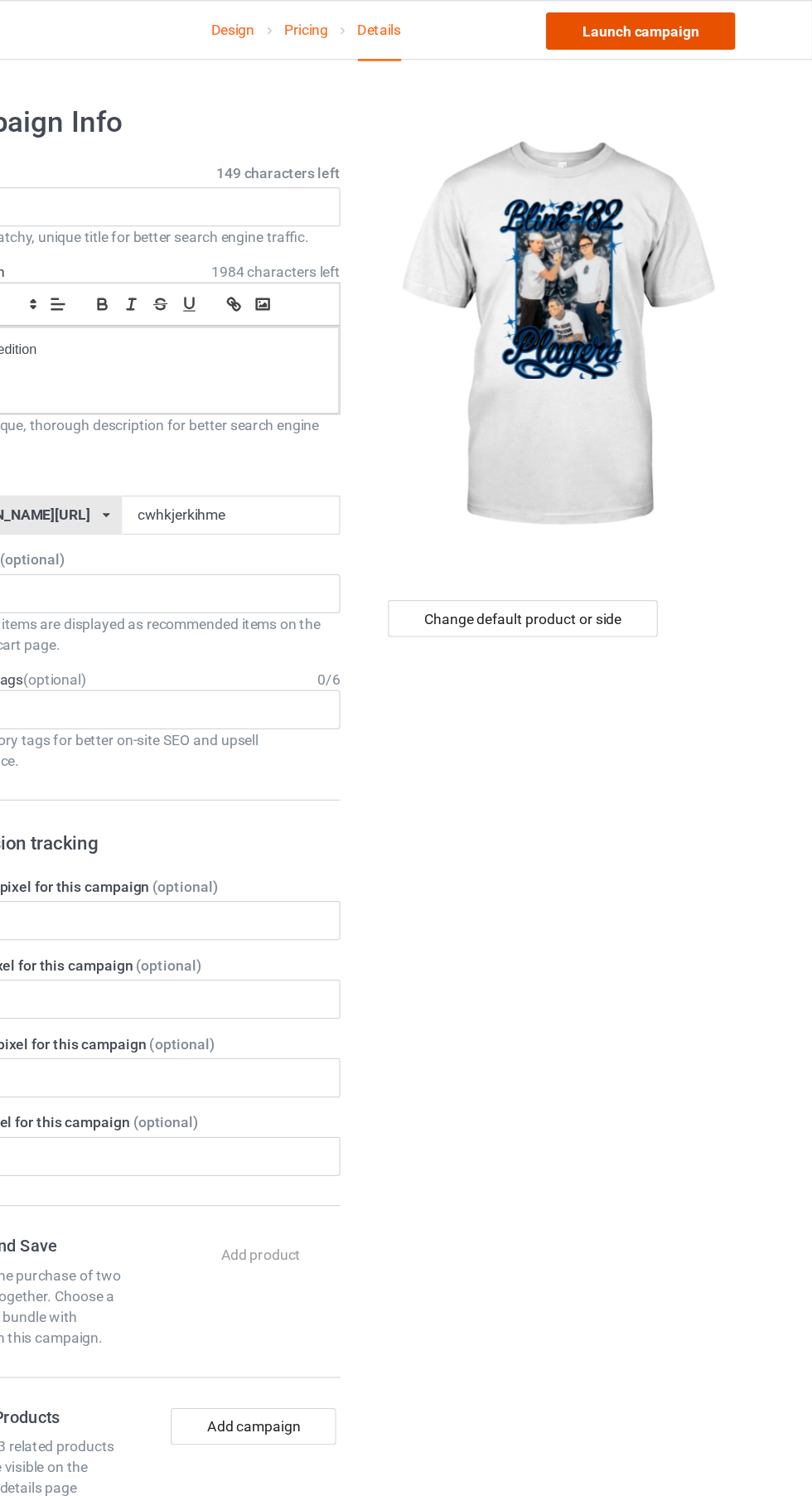
click at [706, 26] on link "Launch campaign" at bounding box center [674, 25] width 152 height 30
